Goal: Task Accomplishment & Management: Complete application form

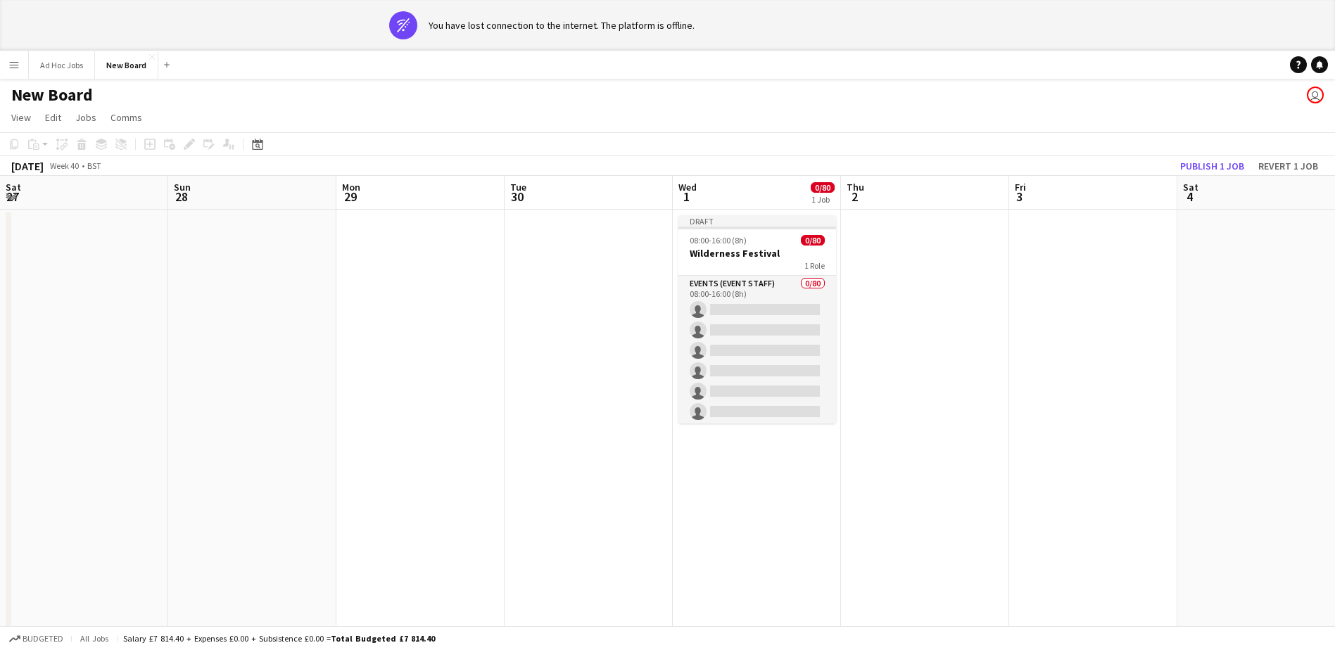
scroll to position [0, 336]
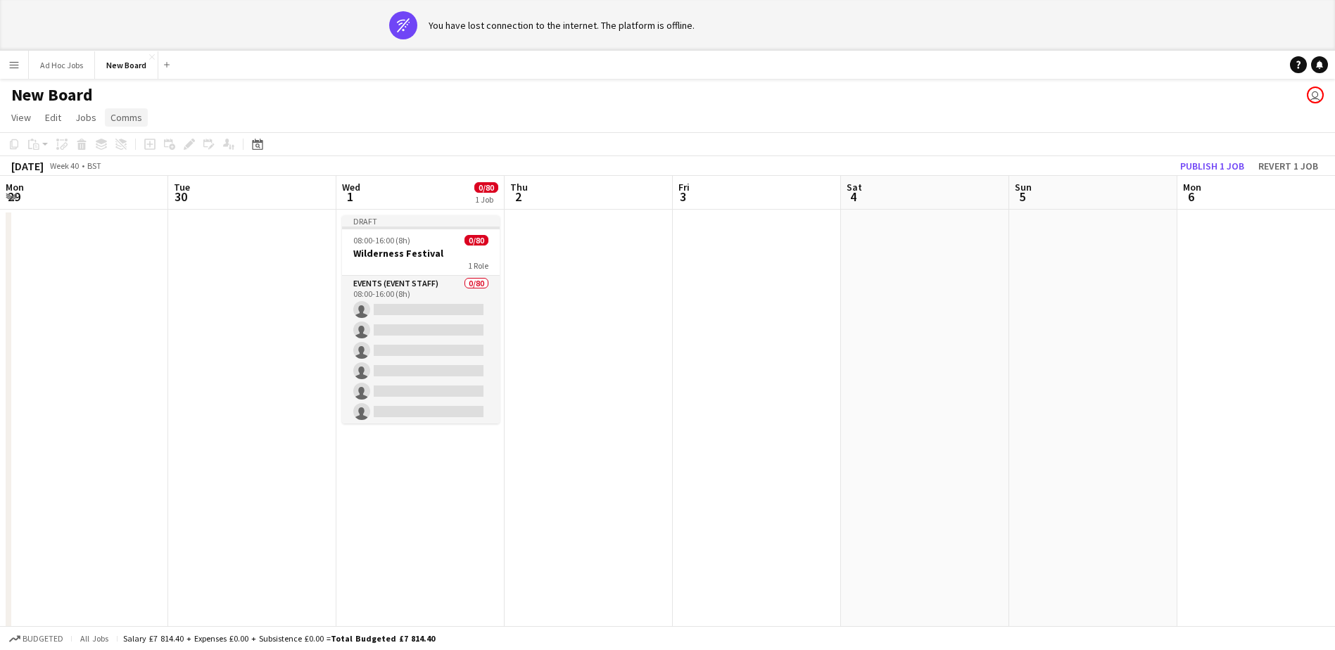
click at [105, 121] on link "Comms" at bounding box center [126, 117] width 43 height 18
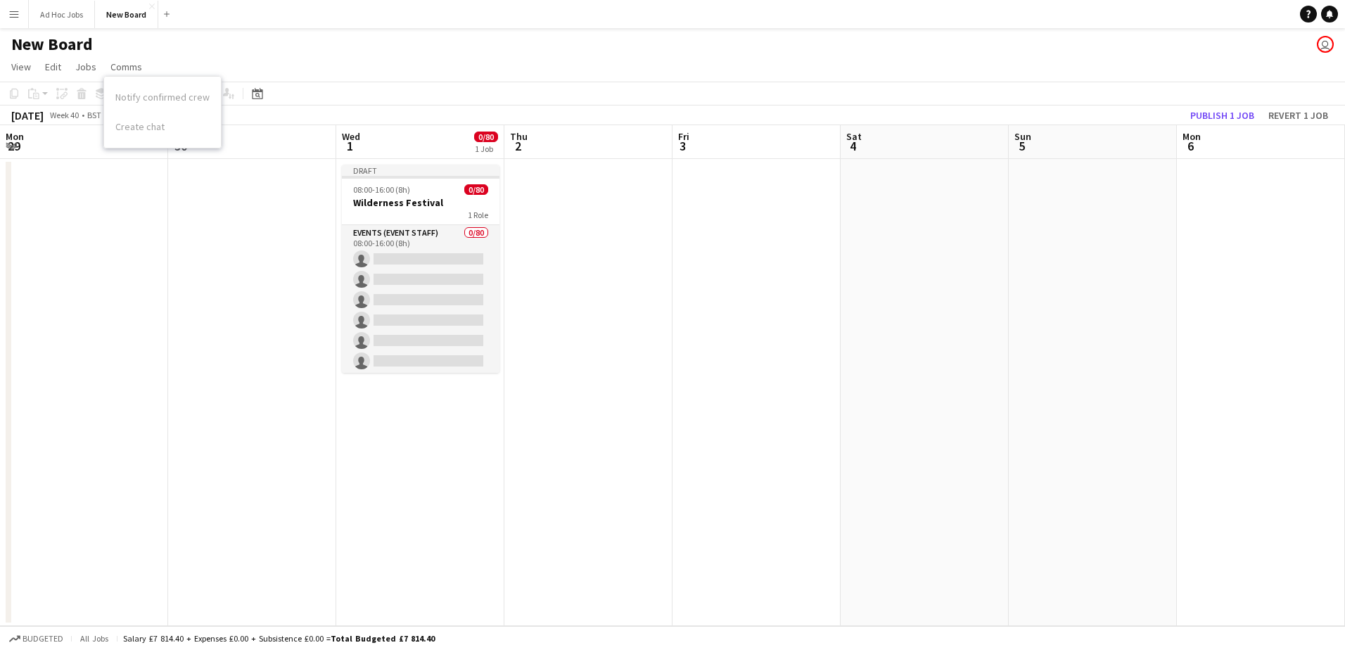
click at [397, 222] on app-job-card "Draft 08:00-16:00 (8h) 0/80 Wilderness Festival 1 Role Events (Event Staff) 0/8…" at bounding box center [421, 269] width 158 height 208
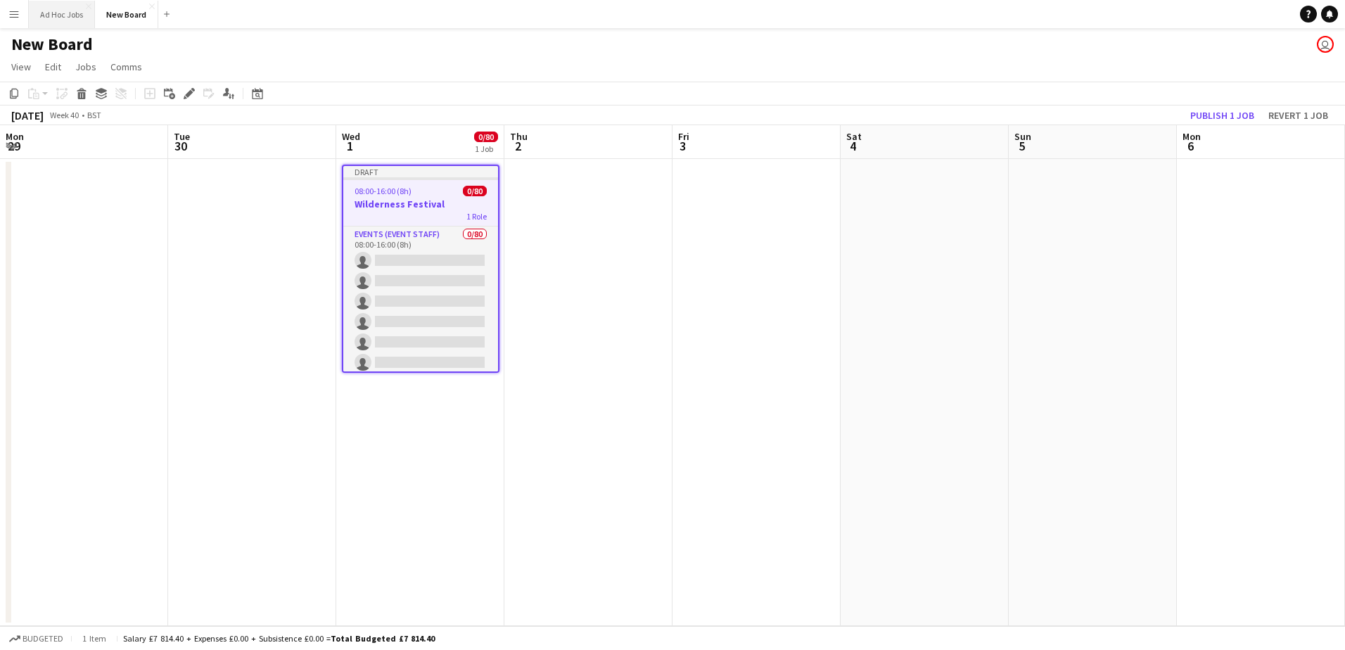
click at [68, 16] on button "Ad Hoc Jobs Close" at bounding box center [62, 14] width 66 height 27
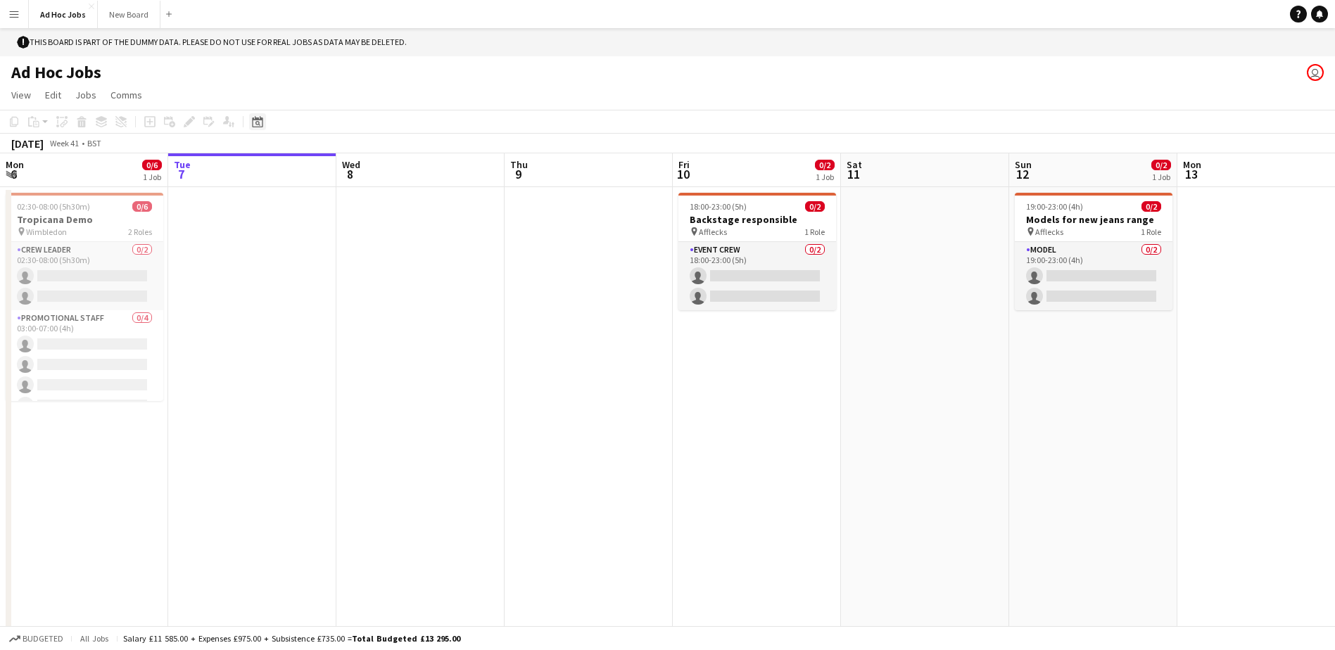
click at [260, 129] on div "Date picker" at bounding box center [257, 121] width 17 height 17
click at [253, 117] on icon "Date picker" at bounding box center [257, 121] width 11 height 11
click at [44, 141] on div "[DATE]" at bounding box center [27, 144] width 32 height 14
click at [5, 87] on app-page-menu "View Day view expanded Day view collapsed Month view Date picker Jump to [DATE]…" at bounding box center [667, 96] width 1335 height 27
click at [16, 91] on span "View" at bounding box center [21, 95] width 20 height 13
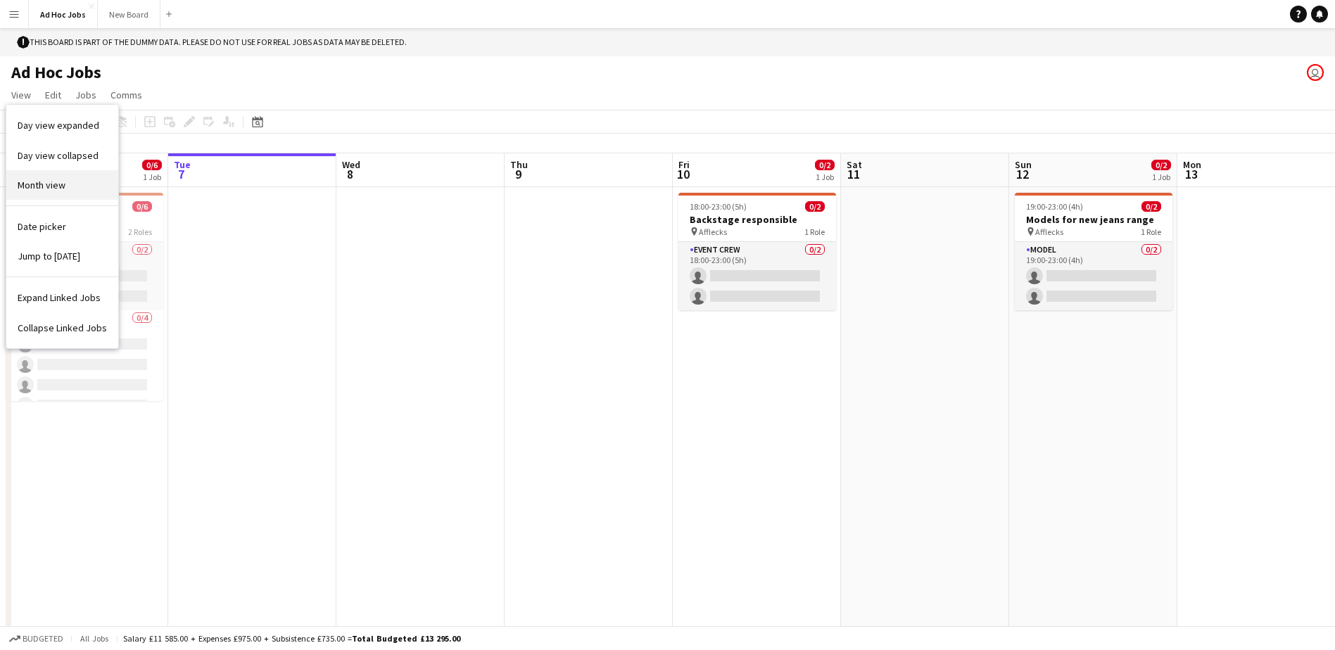
click at [89, 185] on link "Month view" at bounding box center [62, 185] width 112 height 30
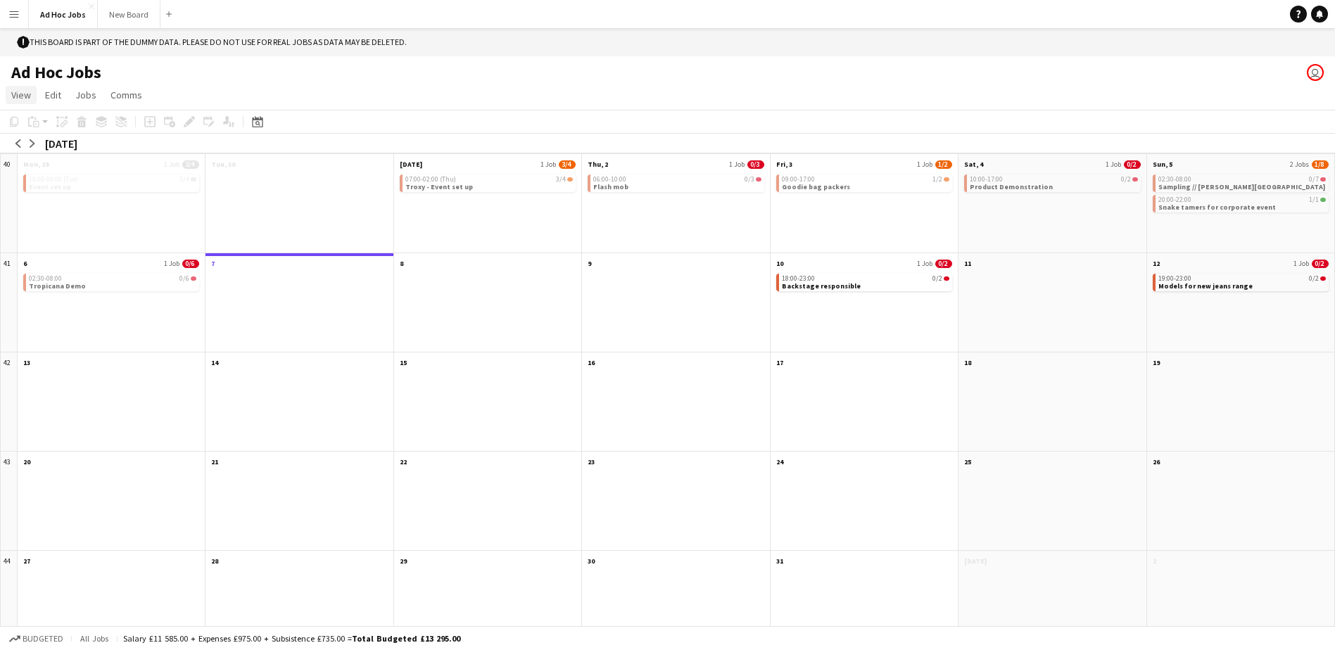
click at [30, 101] on span "View" at bounding box center [21, 95] width 20 height 13
click at [45, 96] on span "Edit" at bounding box center [53, 95] width 16 height 13
click at [0, 4] on html "Menu Boards Boards Boards All jobs Status Workforce Workforce My Workforce Recr…" at bounding box center [667, 337] width 1335 height 674
click at [19, 25] on button "Menu" at bounding box center [14, 14] width 28 height 28
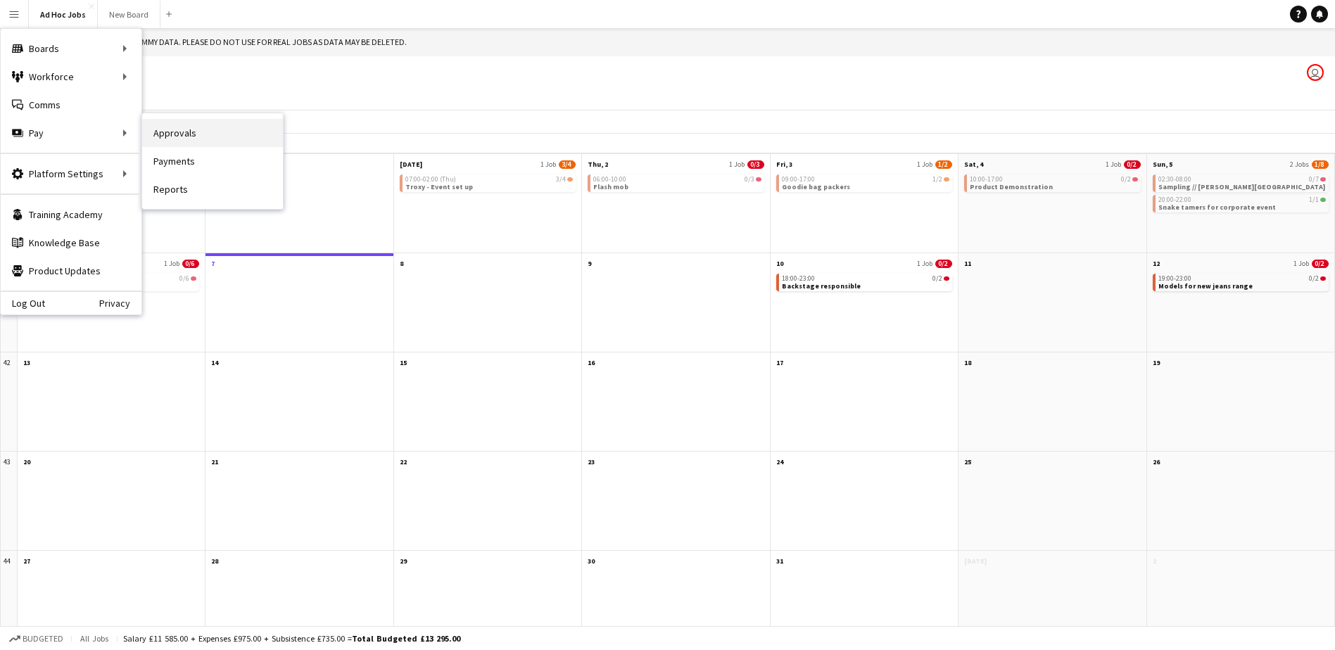
click at [193, 132] on link "Approvals" at bounding box center [212, 133] width 141 height 28
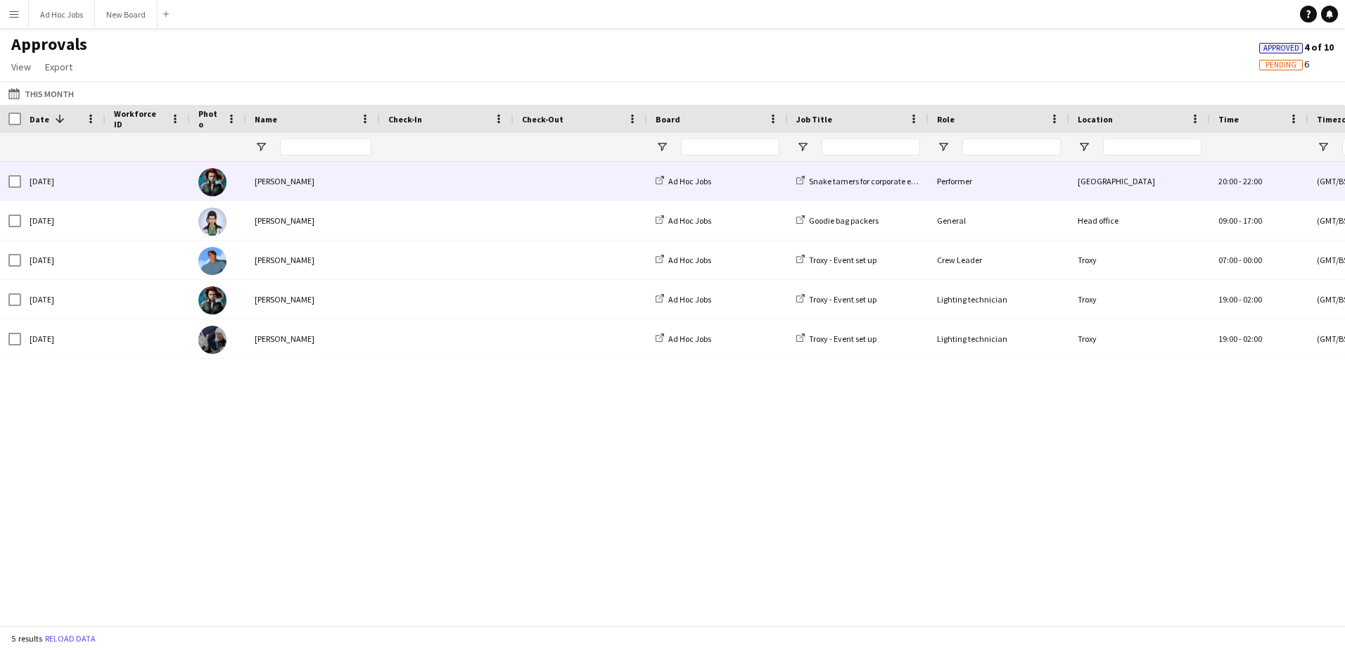
click at [266, 178] on div "[PERSON_NAME]" at bounding box center [313, 181] width 134 height 39
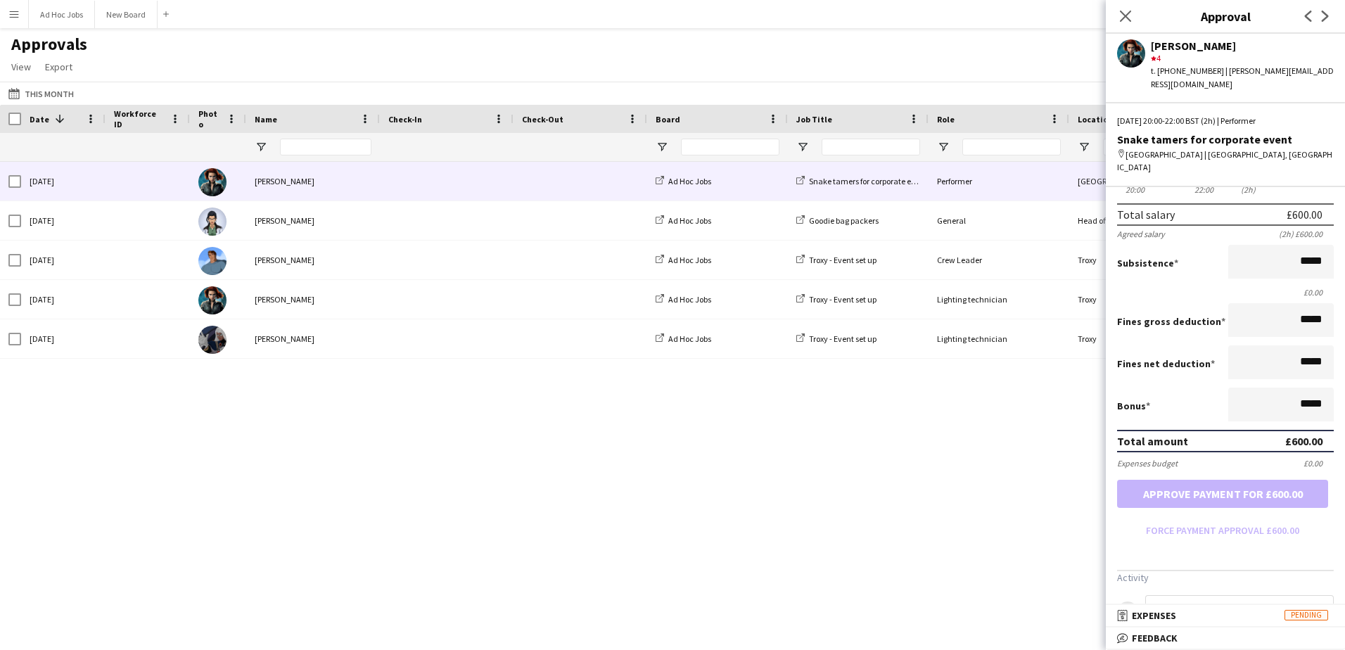
scroll to position [127, 0]
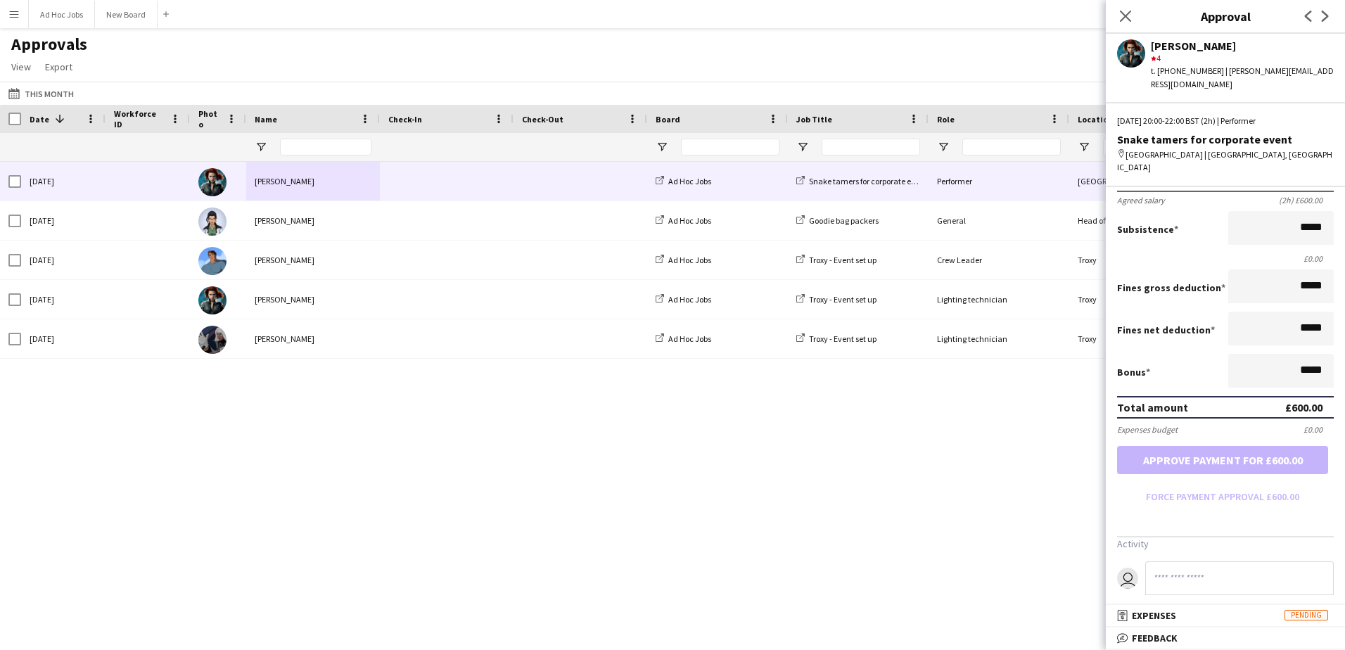
click at [1155, 58] on polygon at bounding box center [1154, 59] width 6 height 6
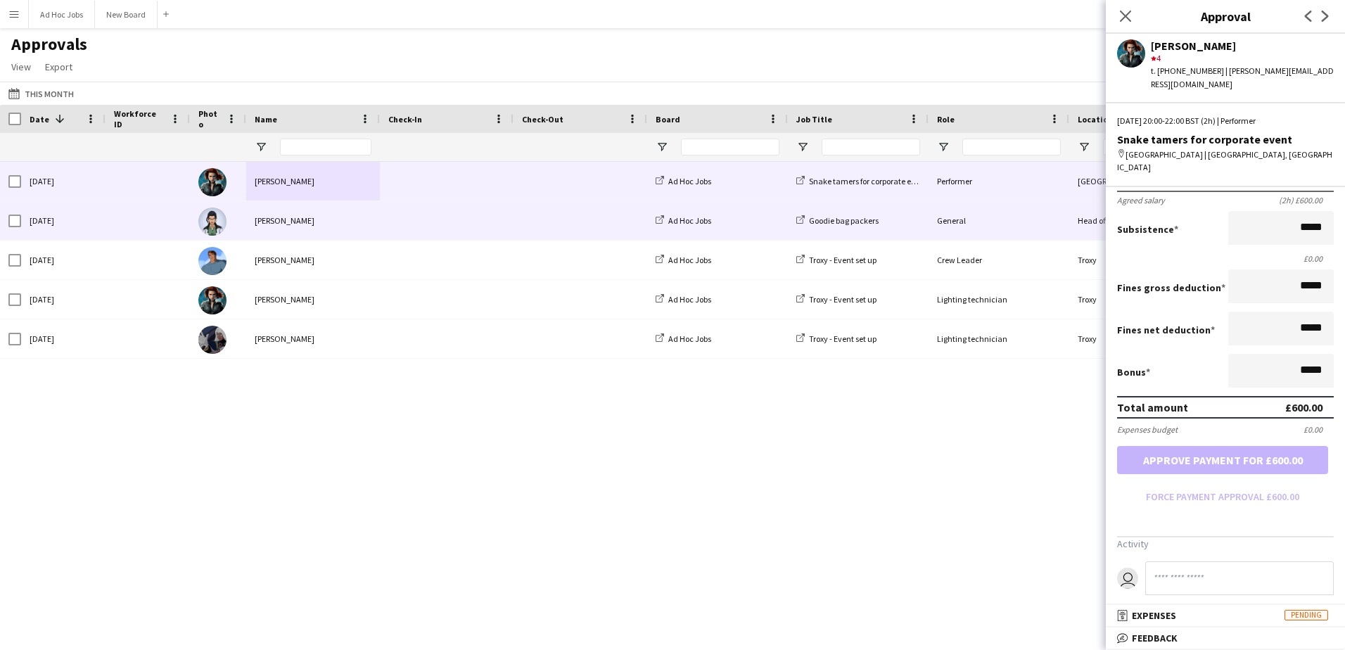
click at [250, 219] on div "Diana Prince" at bounding box center [313, 220] width 134 height 39
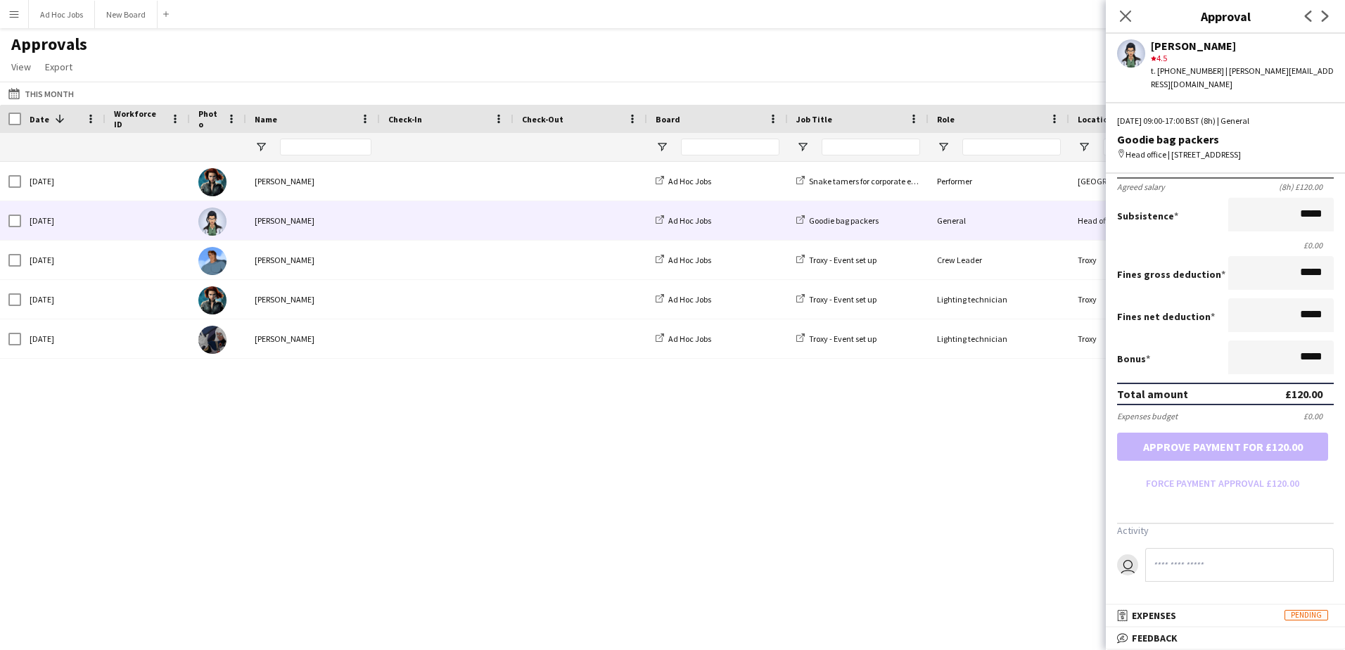
scroll to position [0, 0]
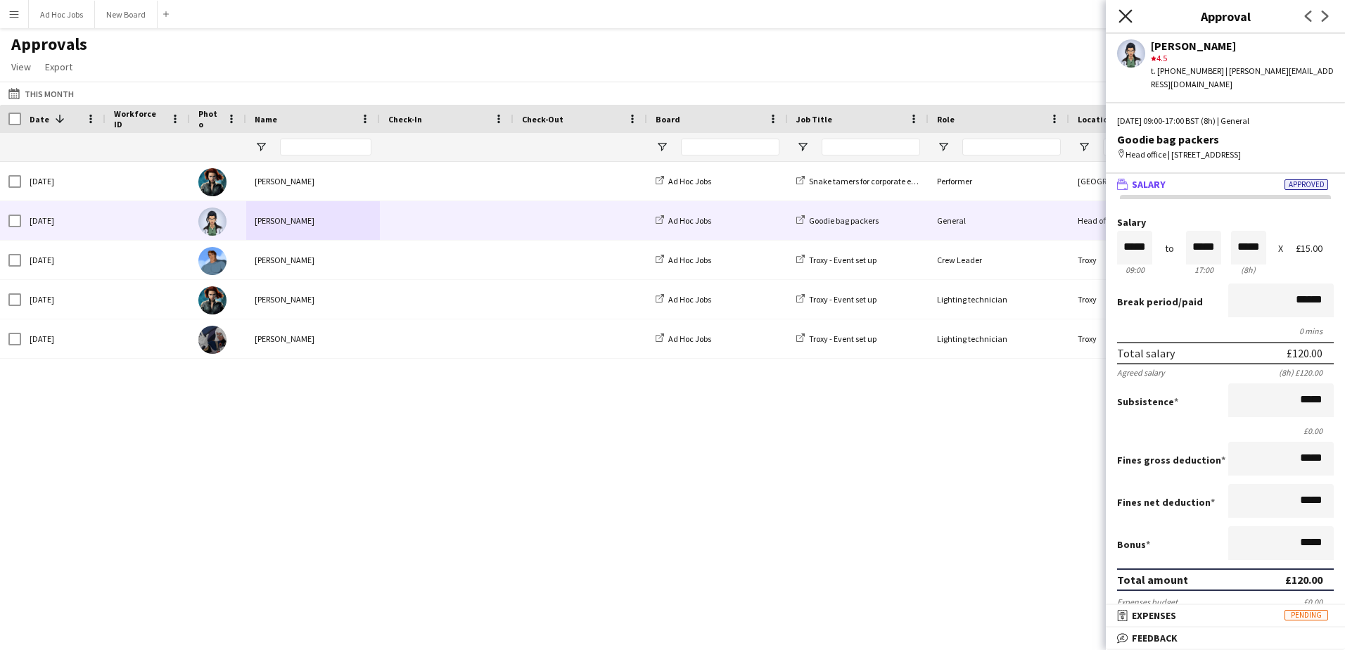
click at [1127, 19] on icon "Close pop-in" at bounding box center [1125, 15] width 13 height 13
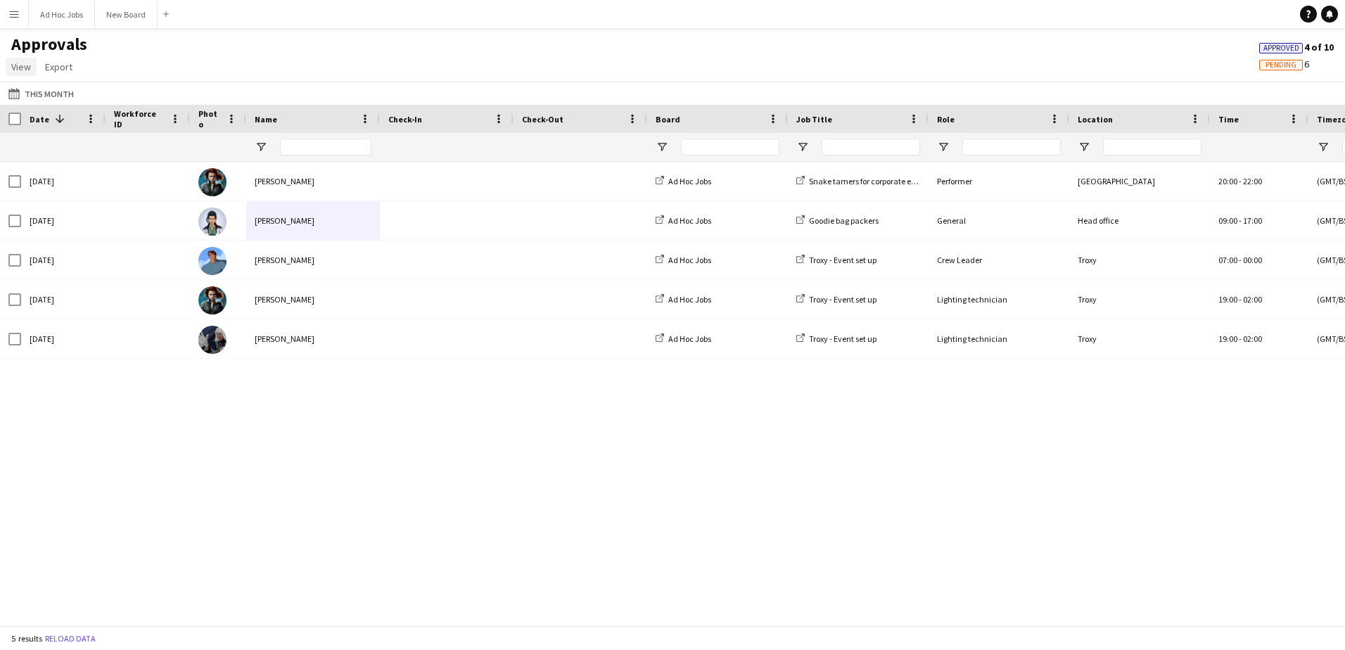
click at [20, 72] on span "View" at bounding box center [21, 67] width 20 height 13
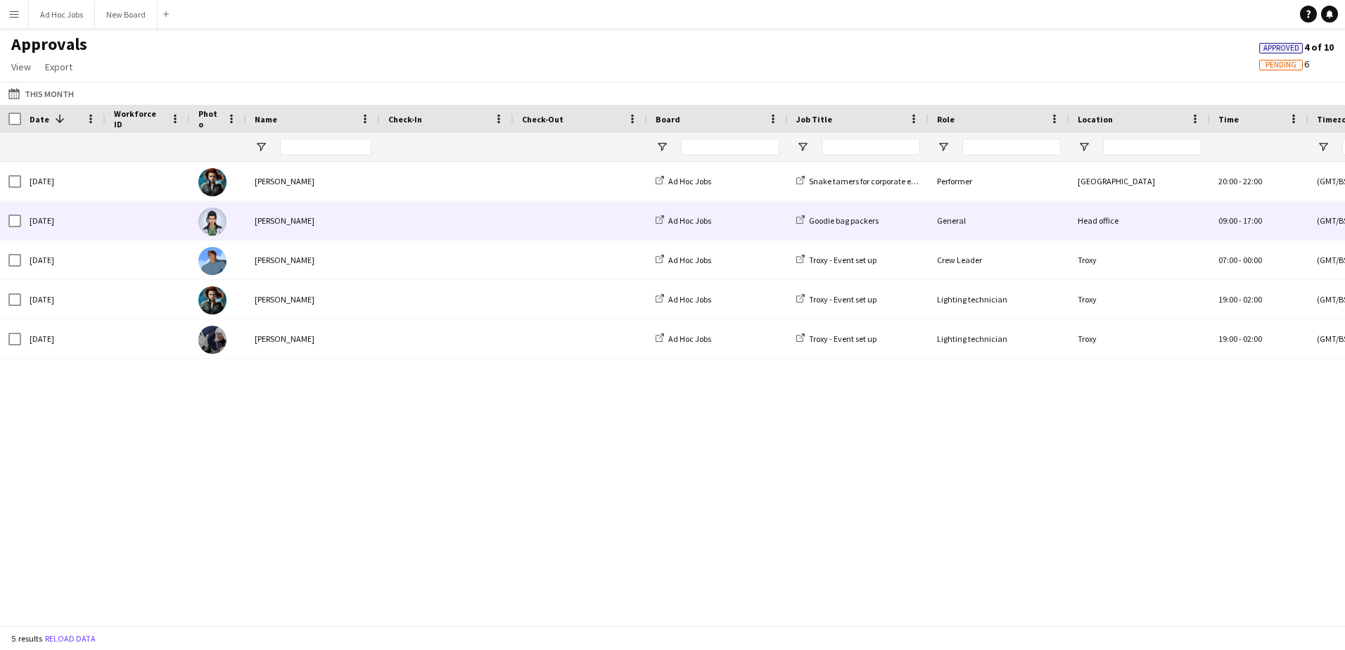
click at [281, 224] on div "Diana Prince" at bounding box center [313, 220] width 134 height 39
click at [277, 219] on div "Diana Prince" at bounding box center [313, 220] width 134 height 39
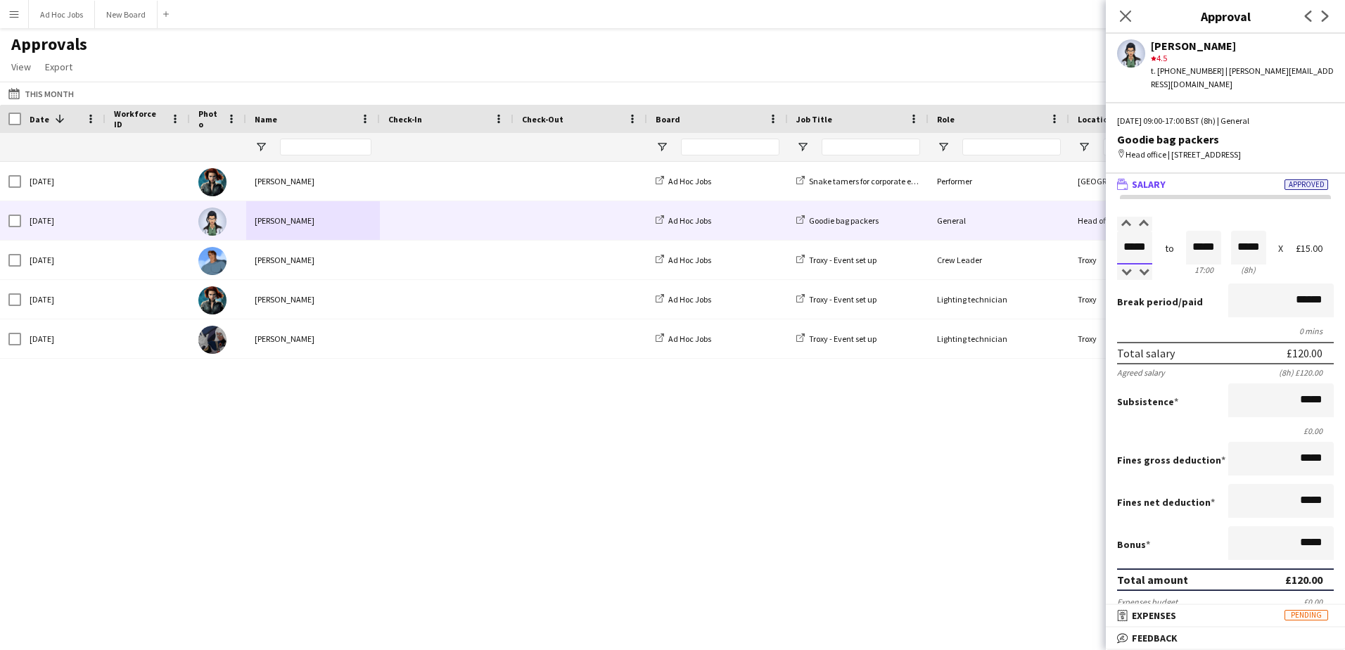
click at [1129, 245] on input "*****" at bounding box center [1134, 248] width 35 height 34
type input "*****"
click at [1142, 227] on div at bounding box center [1144, 224] width 18 height 14
type input "*****"
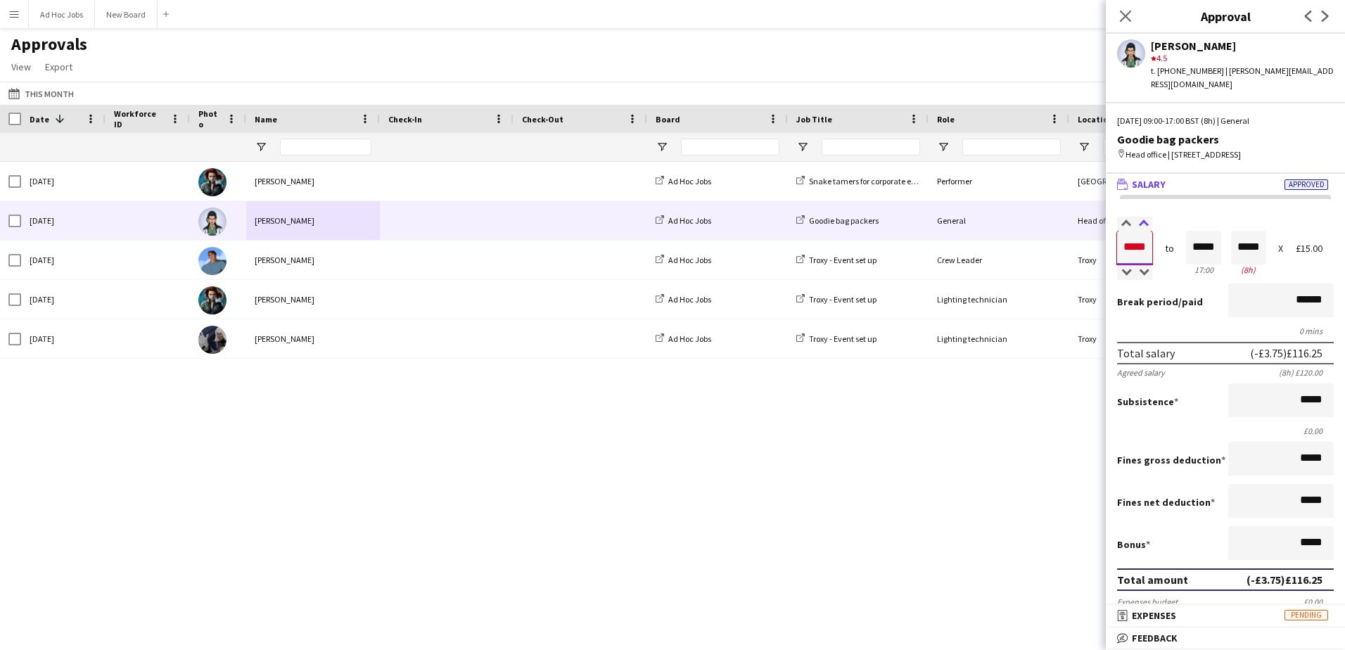
type input "*****"
click at [1142, 227] on div at bounding box center [1144, 224] width 18 height 14
click at [1213, 225] on label "Salary" at bounding box center [1225, 222] width 217 height 11
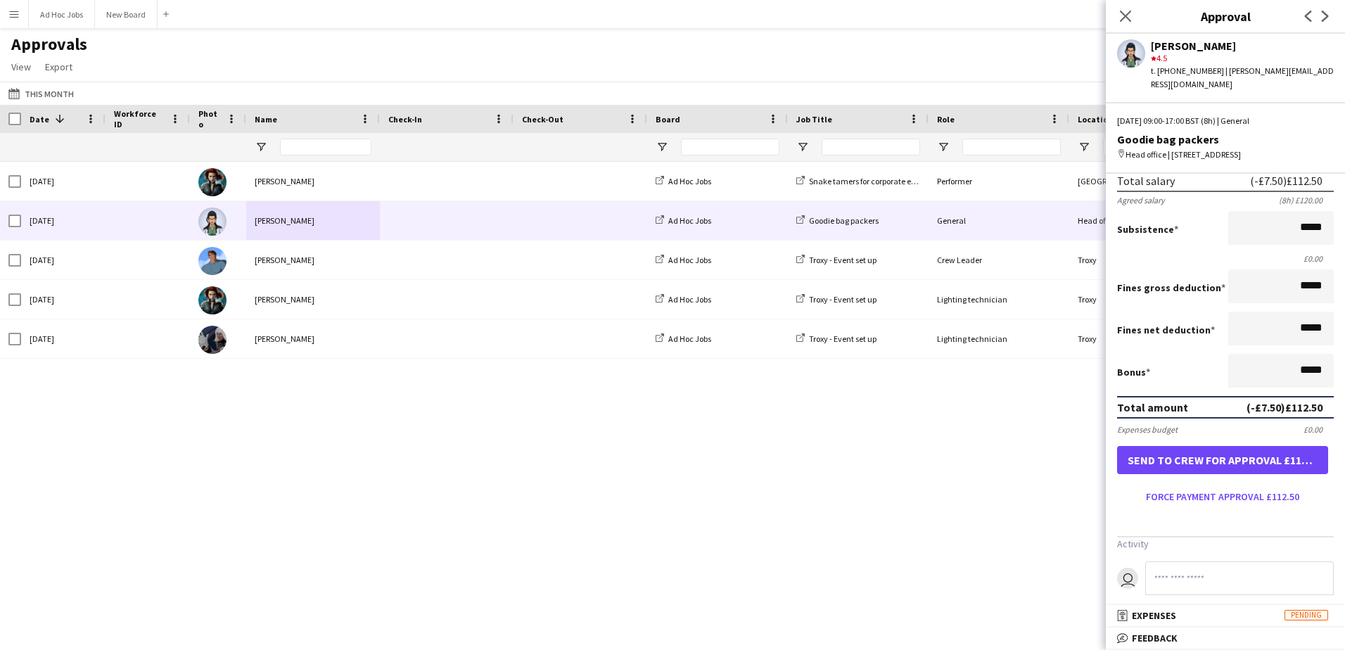
scroll to position [186, 0]
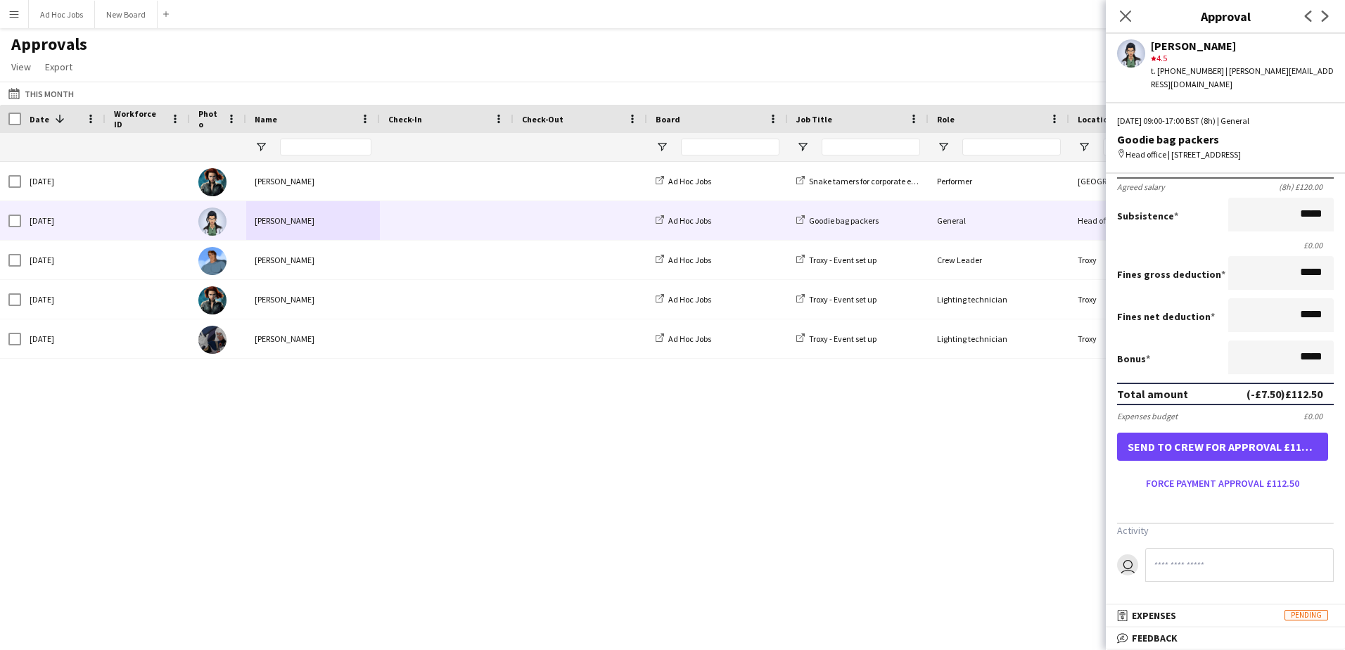
click at [18, 22] on button "Menu" at bounding box center [14, 14] width 28 height 28
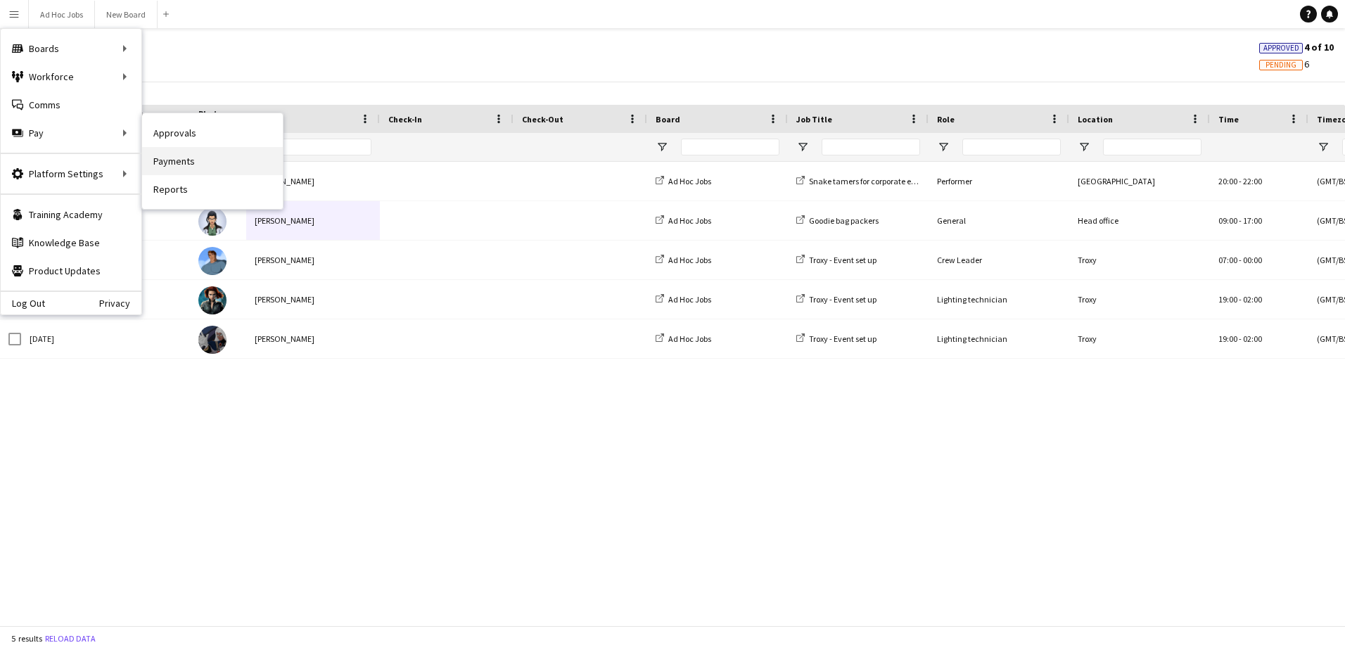
click at [188, 160] on link "Payments" at bounding box center [212, 161] width 141 height 28
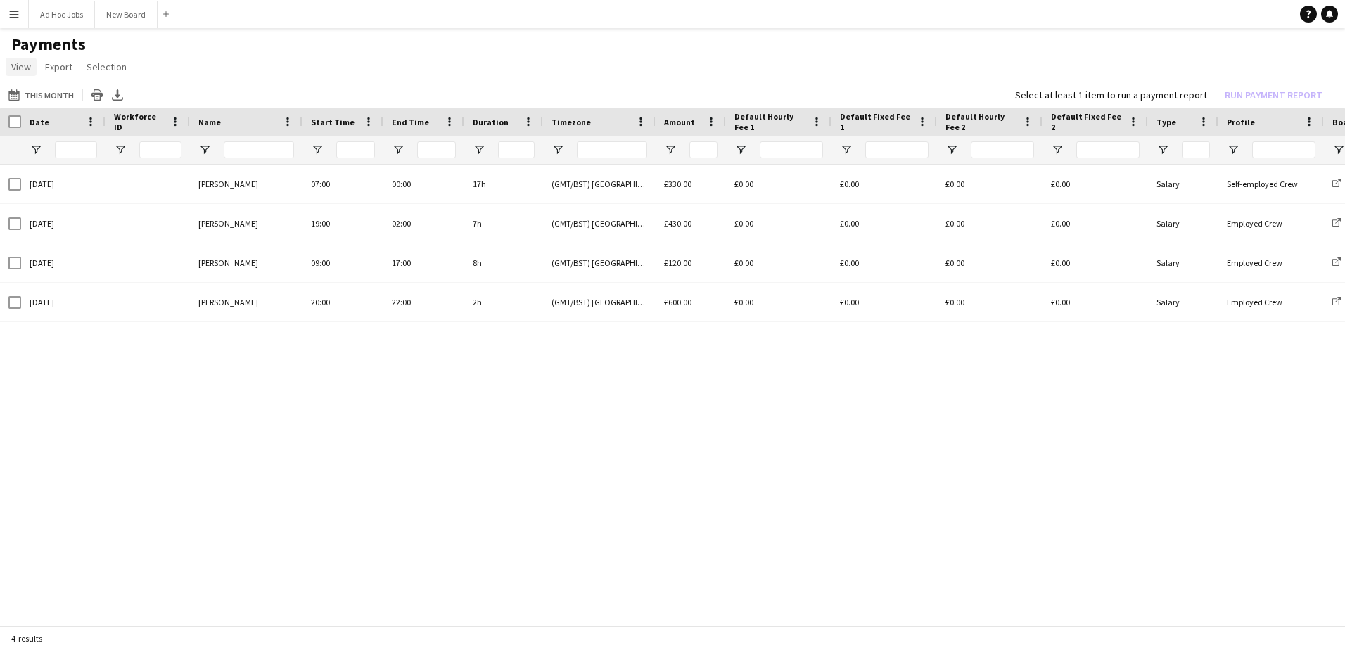
click at [9, 58] on link "View" at bounding box center [21, 67] width 31 height 18
click at [8, 24] on button "Menu" at bounding box center [14, 14] width 28 height 28
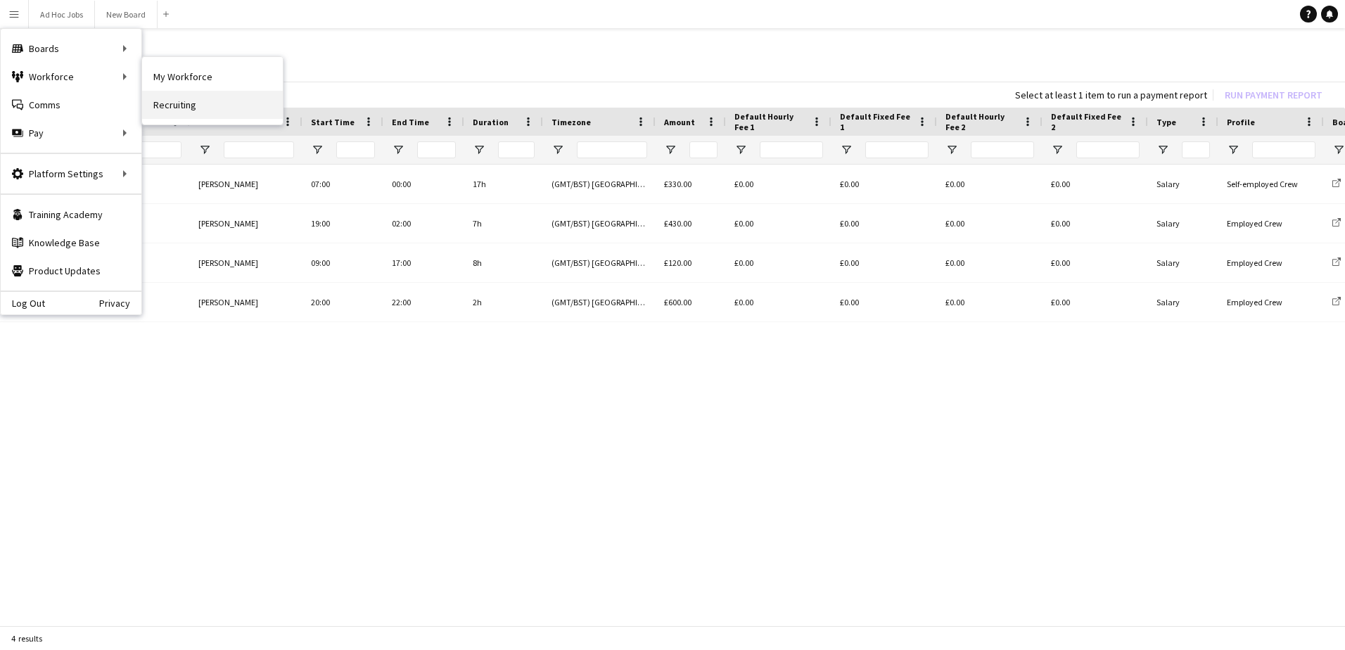
click at [187, 109] on link "Recruiting" at bounding box center [212, 105] width 141 height 28
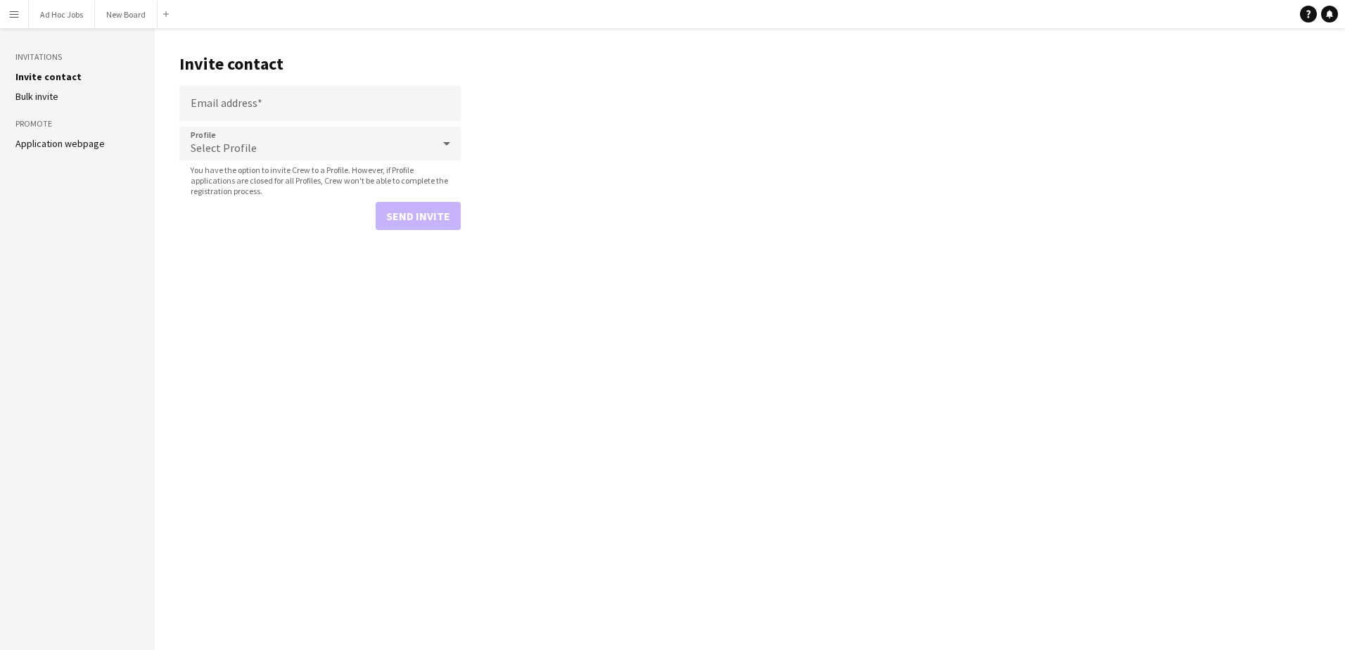
click at [64, 97] on li "Bulk invite" at bounding box center [77, 96] width 124 height 13
click at [28, 94] on link "Bulk invite" at bounding box center [36, 96] width 43 height 13
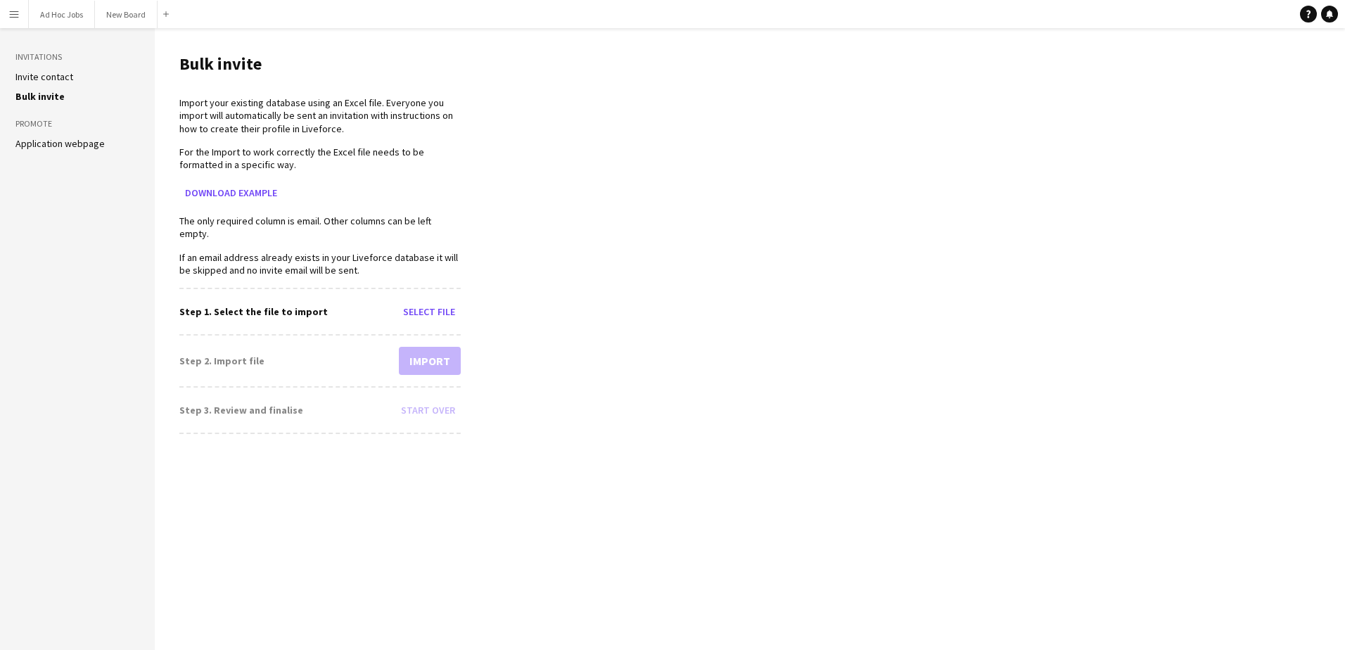
click at [35, 77] on link "Invite contact" at bounding box center [44, 76] width 58 height 13
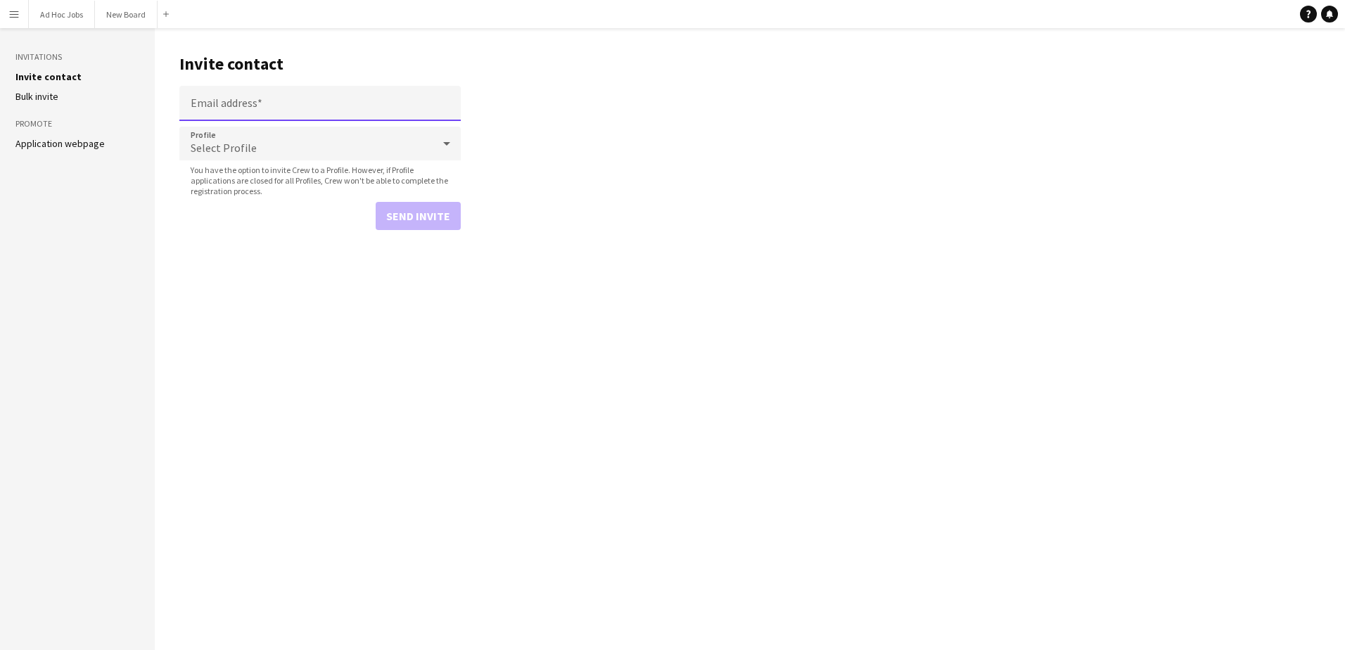
click at [245, 94] on input "Email address" at bounding box center [319, 103] width 281 height 35
type input "**********"
click at [273, 144] on div "Select Profile" at bounding box center [305, 144] width 253 height 34
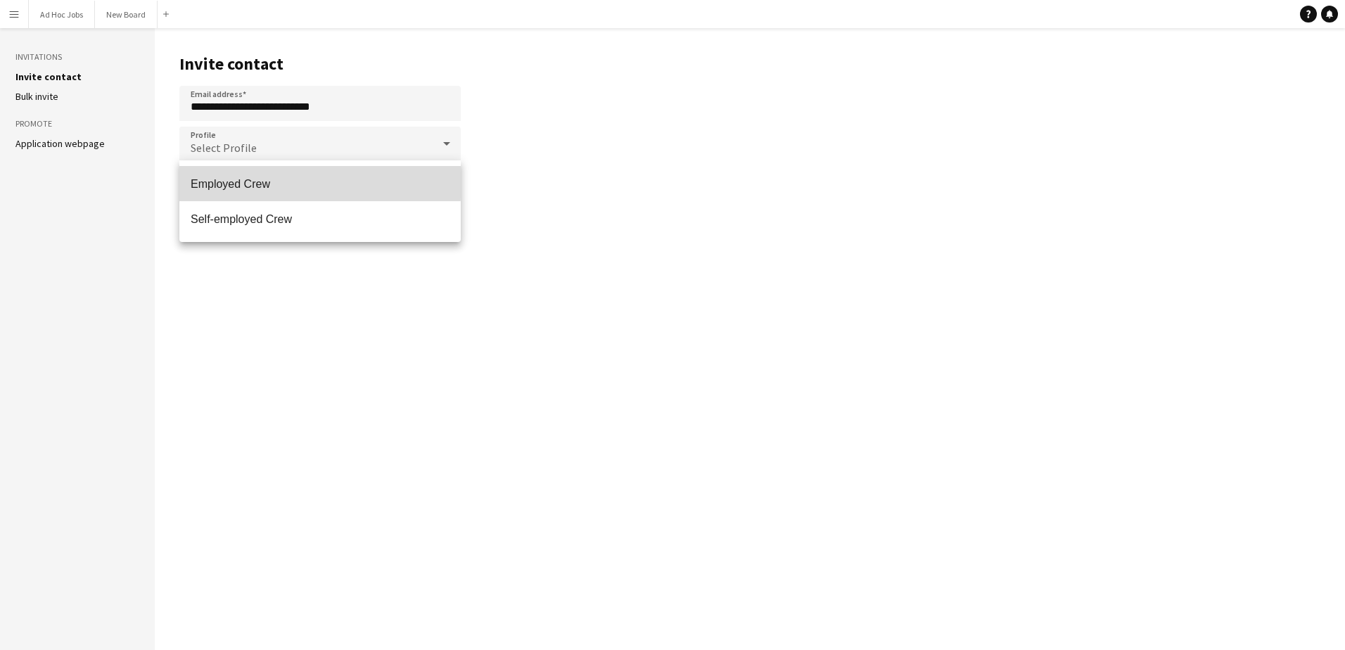
click at [246, 182] on span "Employed Crew" at bounding box center [320, 183] width 259 height 13
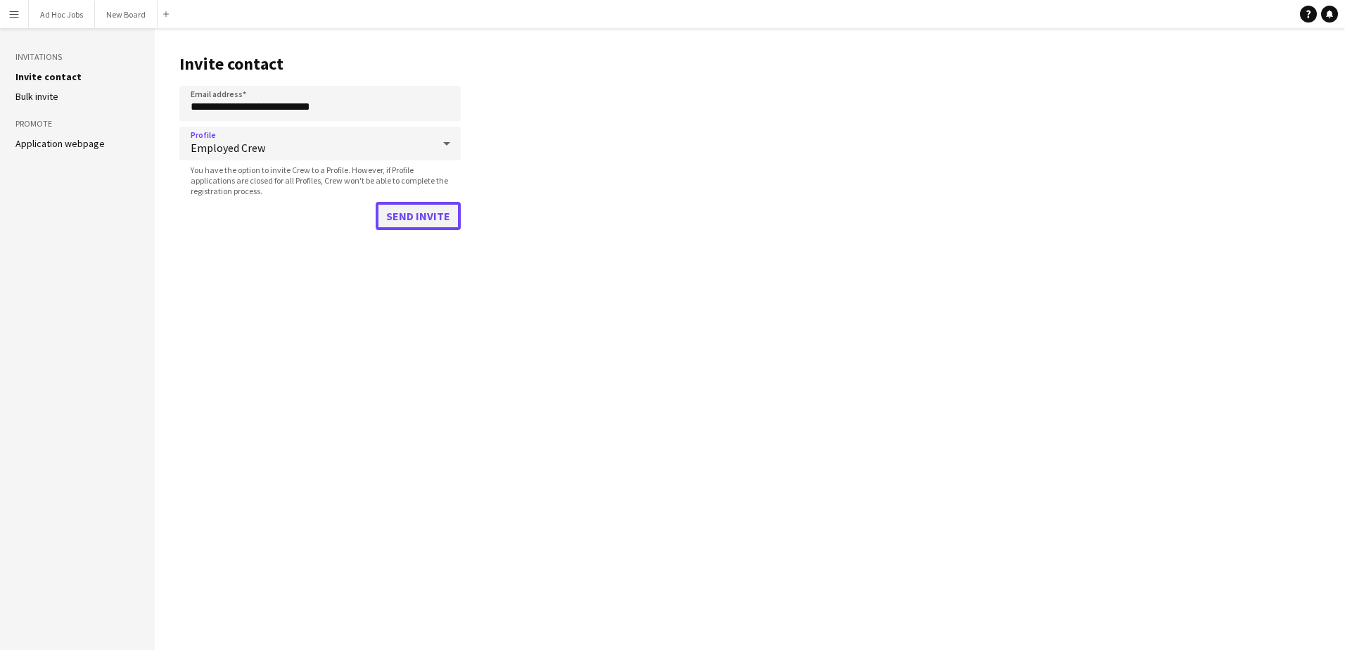
click at [391, 208] on button "Send invite" at bounding box center [418, 216] width 85 height 28
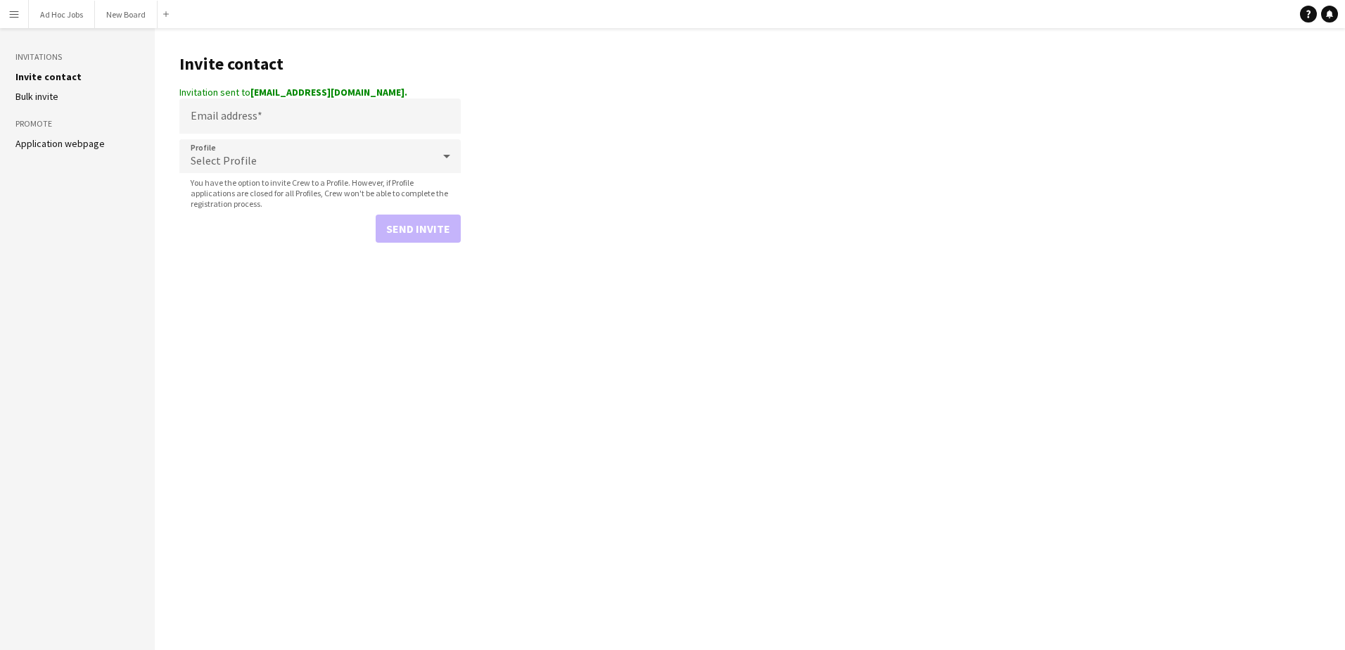
click at [24, 20] on button "Menu" at bounding box center [14, 14] width 28 height 28
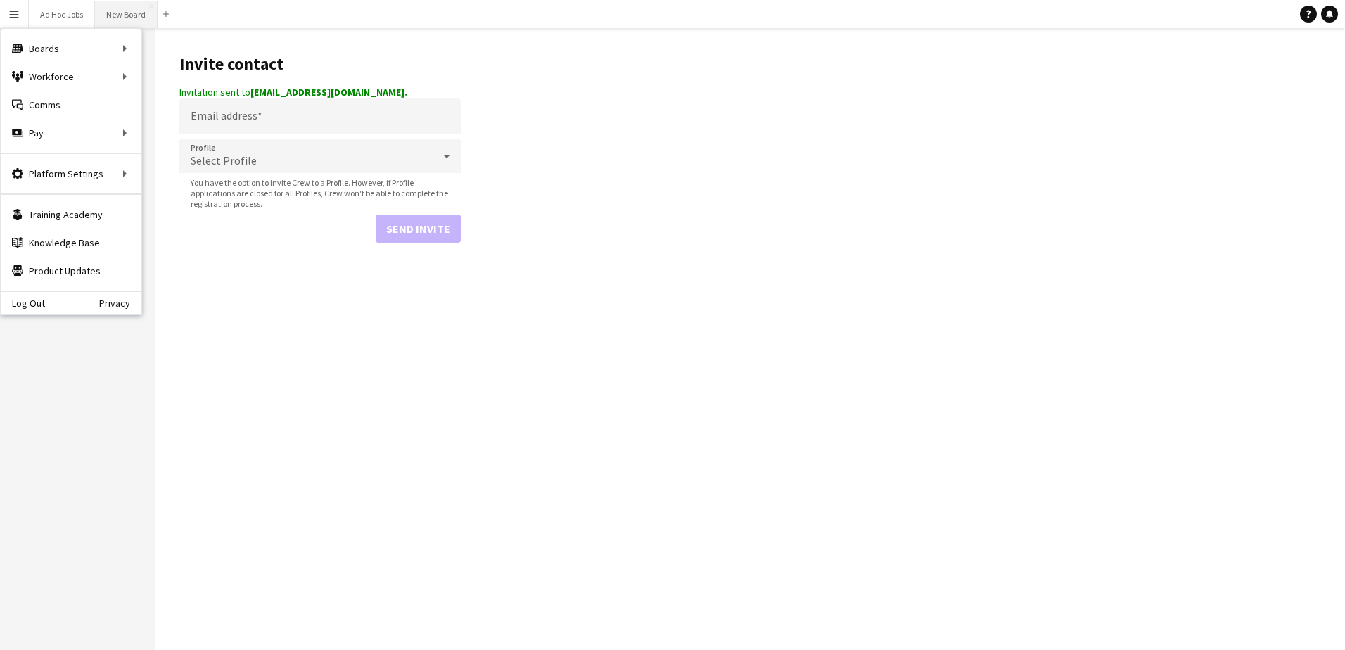
click at [132, 21] on button "New Board Close" at bounding box center [126, 14] width 63 height 27
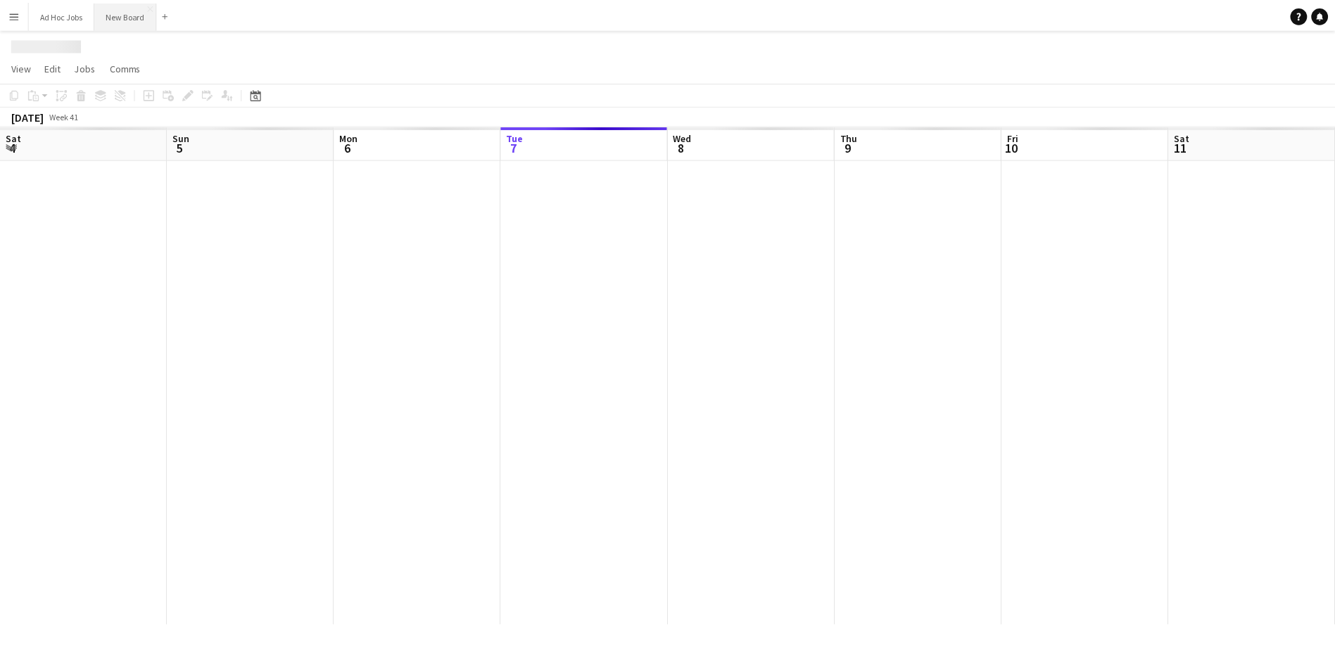
scroll to position [0, 336]
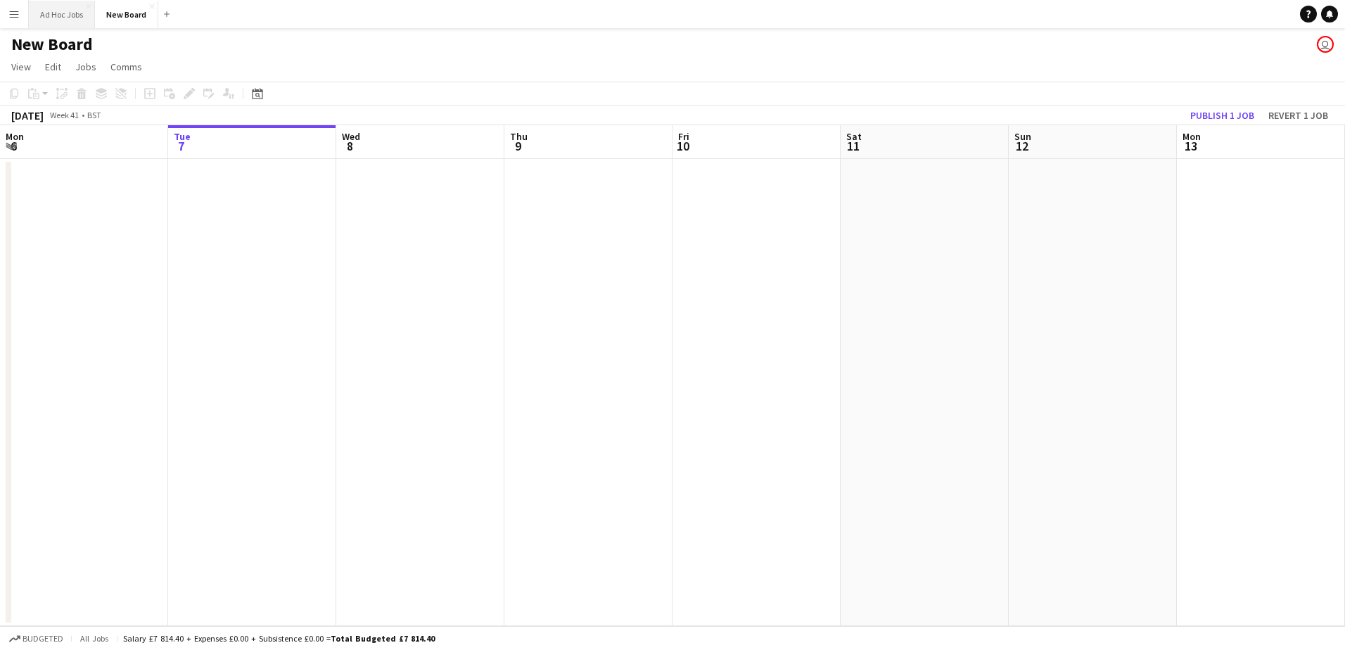
click at [70, 24] on button "Ad Hoc Jobs Close" at bounding box center [62, 14] width 66 height 27
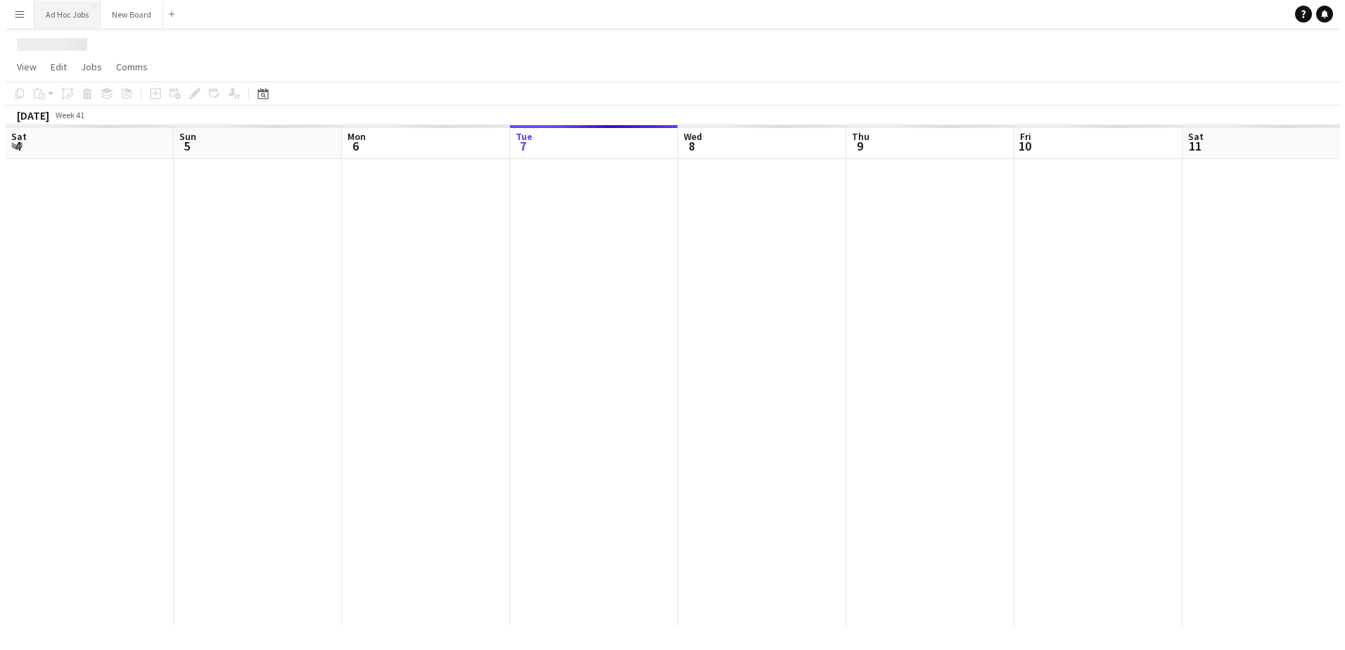
scroll to position [0, 336]
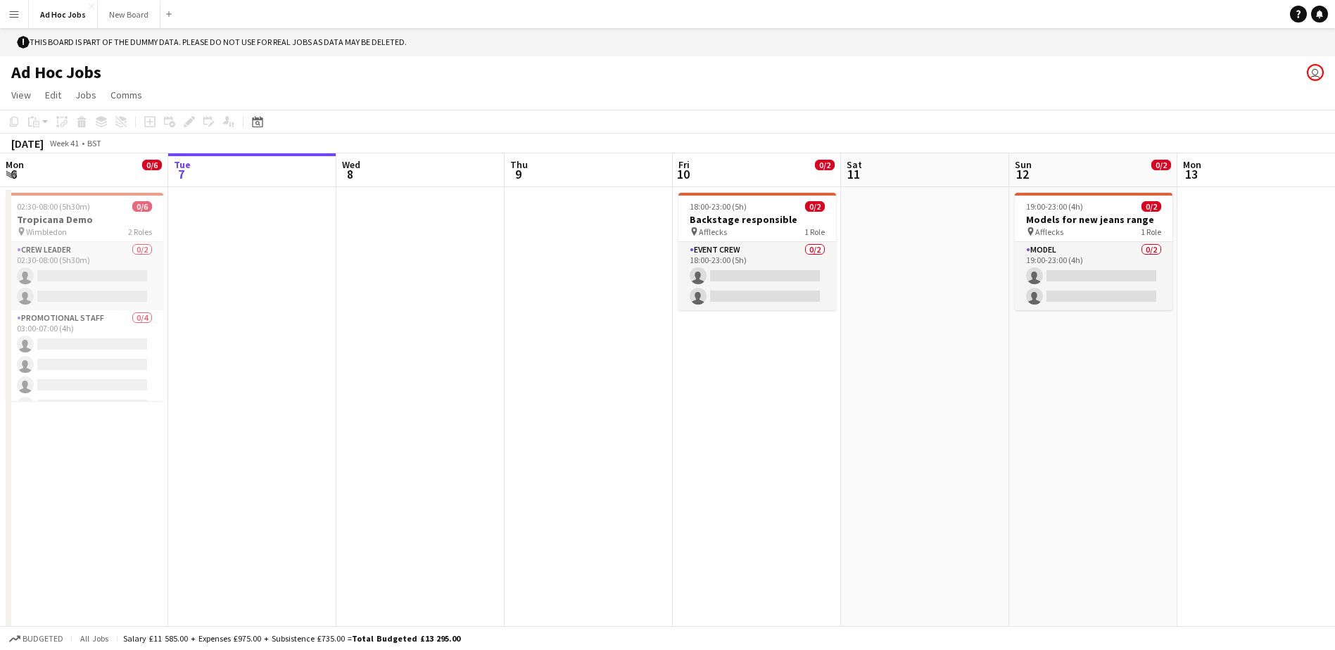
click at [23, 18] on button "Menu" at bounding box center [14, 14] width 28 height 28
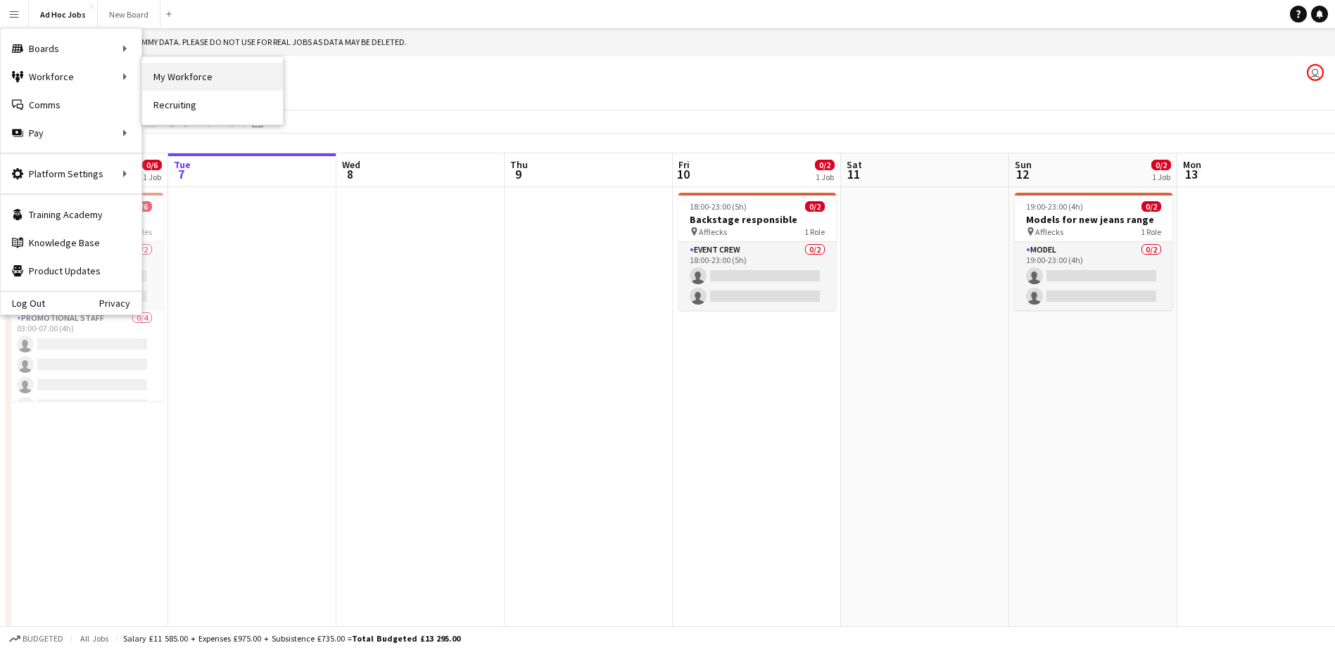
click at [150, 75] on link "My Workforce" at bounding box center [212, 77] width 141 height 28
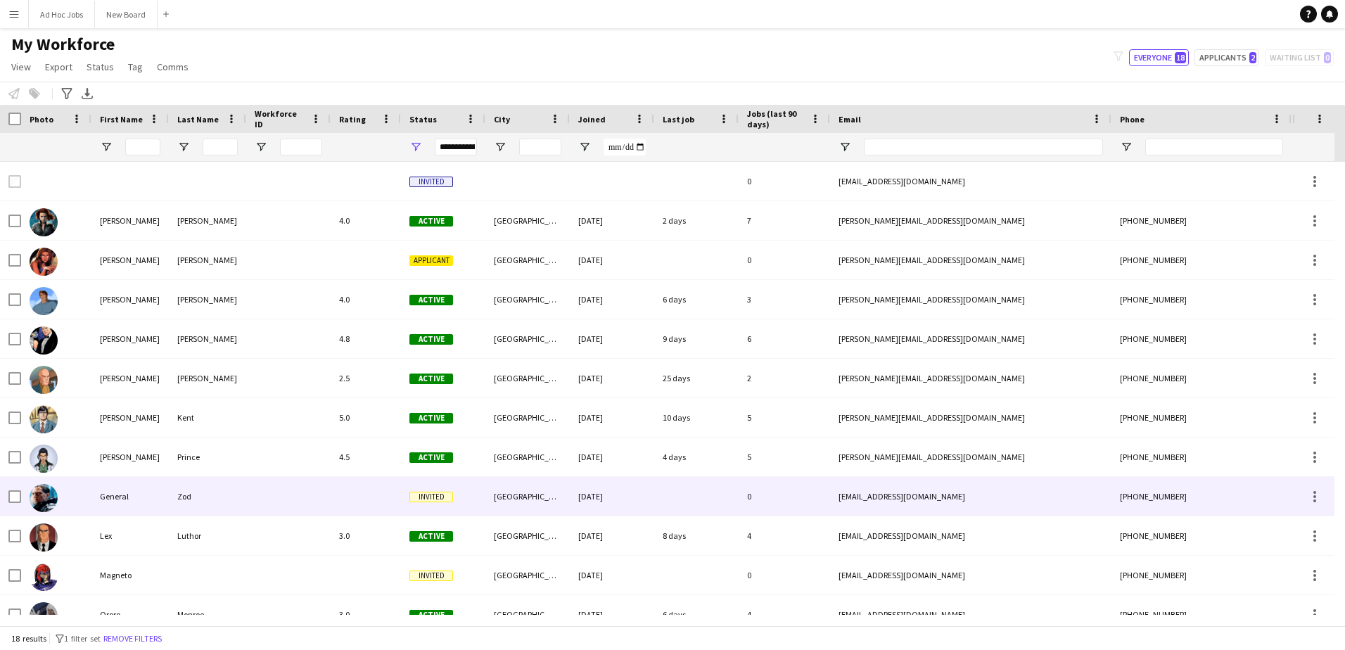
click at [217, 493] on div "Zod" at bounding box center [207, 496] width 77 height 39
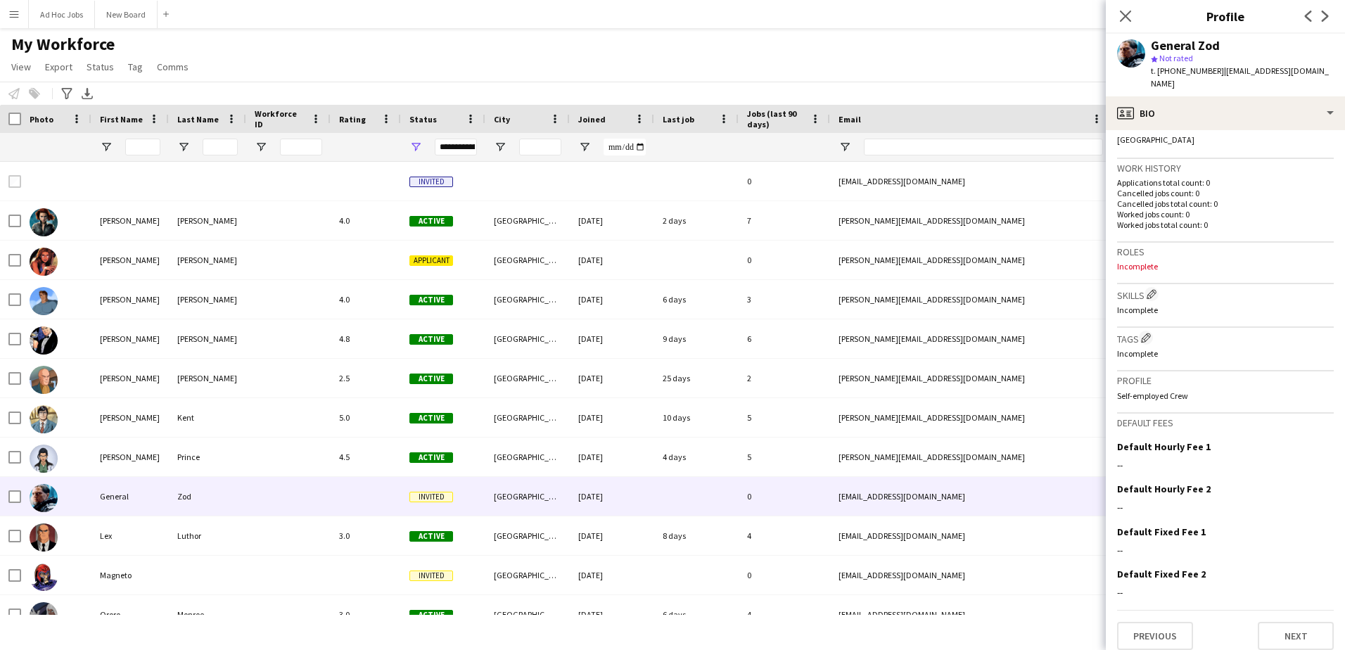
scroll to position [329, 0]
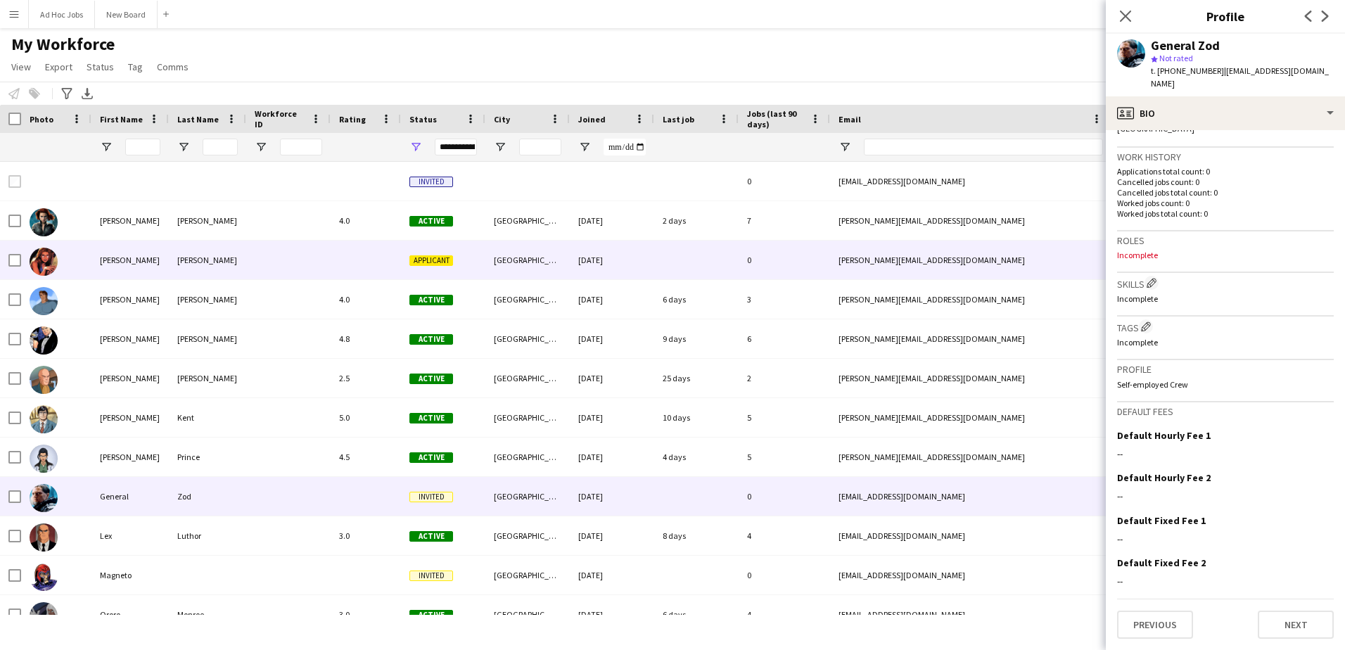
click at [325, 267] on div at bounding box center [288, 260] width 84 height 39
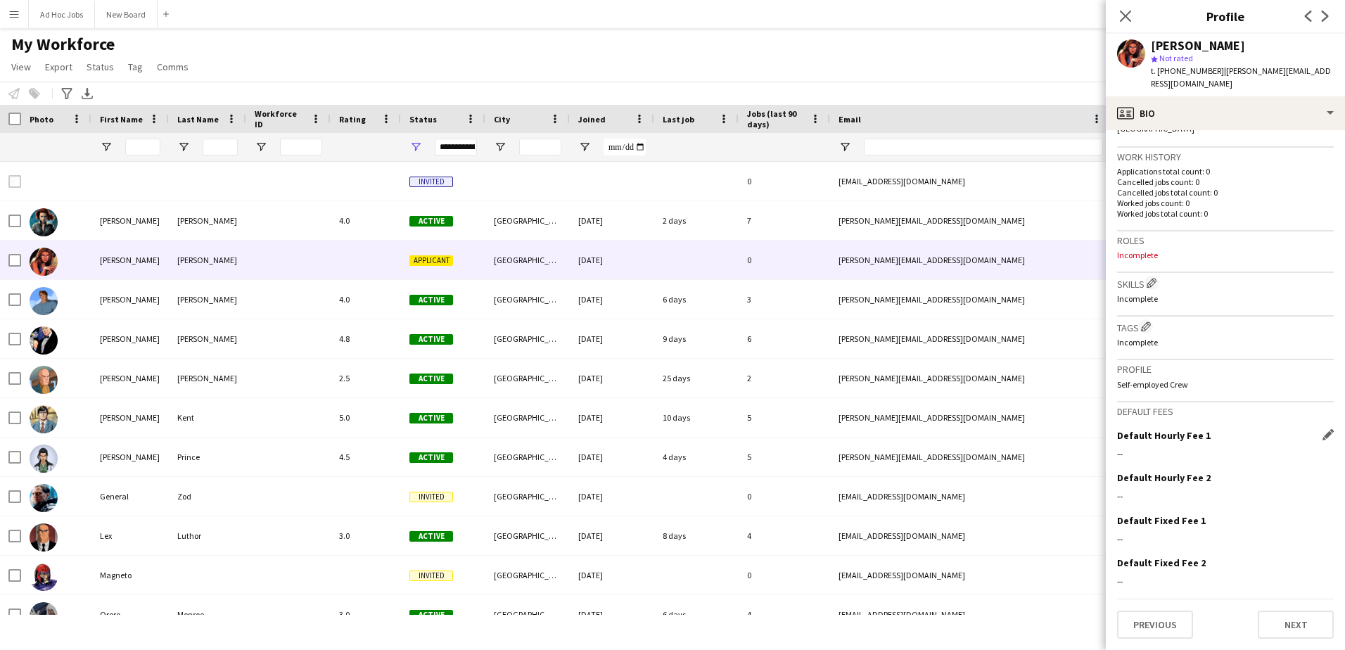
scroll to position [0, 0]
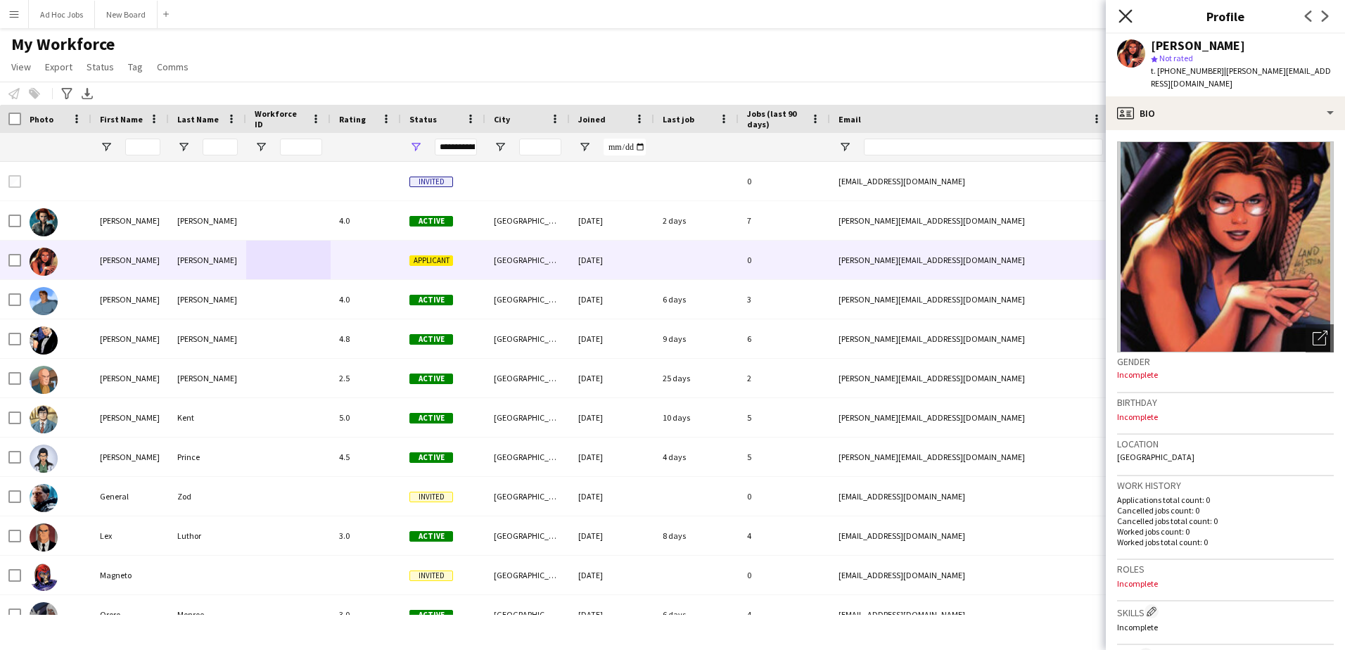
click at [1122, 14] on icon "Close pop-in" at bounding box center [1125, 15] width 13 height 13
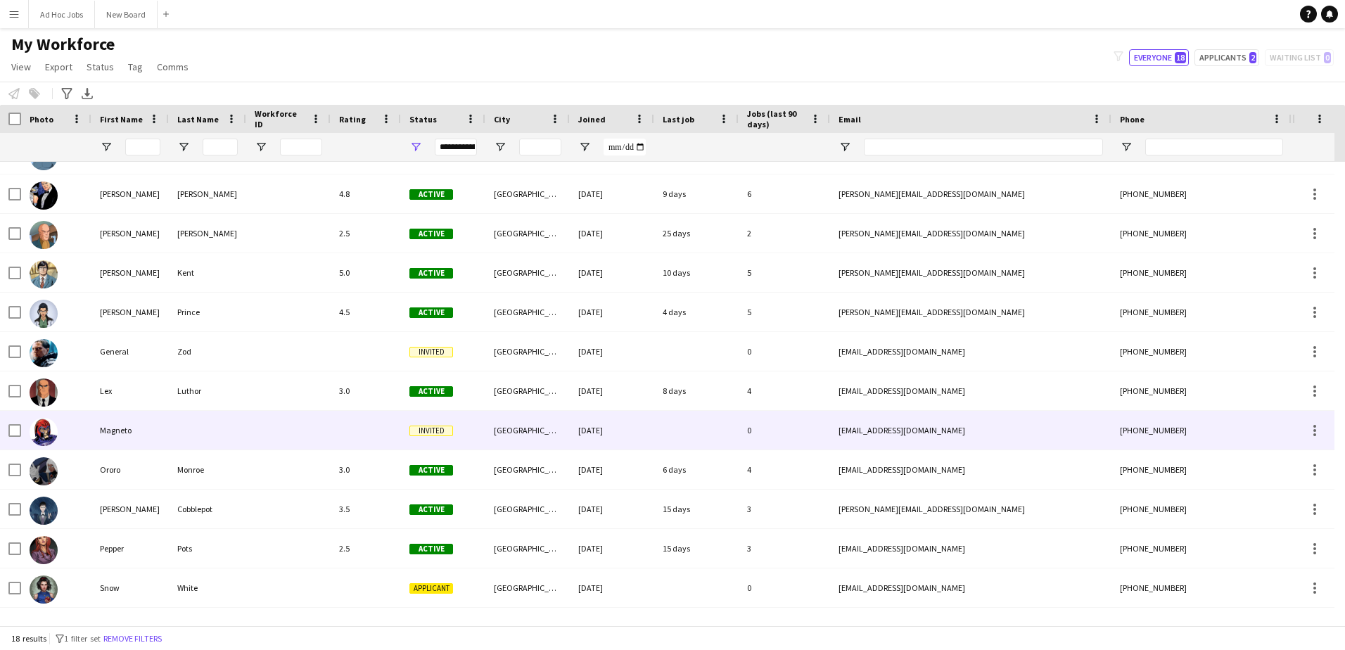
scroll to position [256, 0]
